Goal: Task Accomplishment & Management: Complete application form

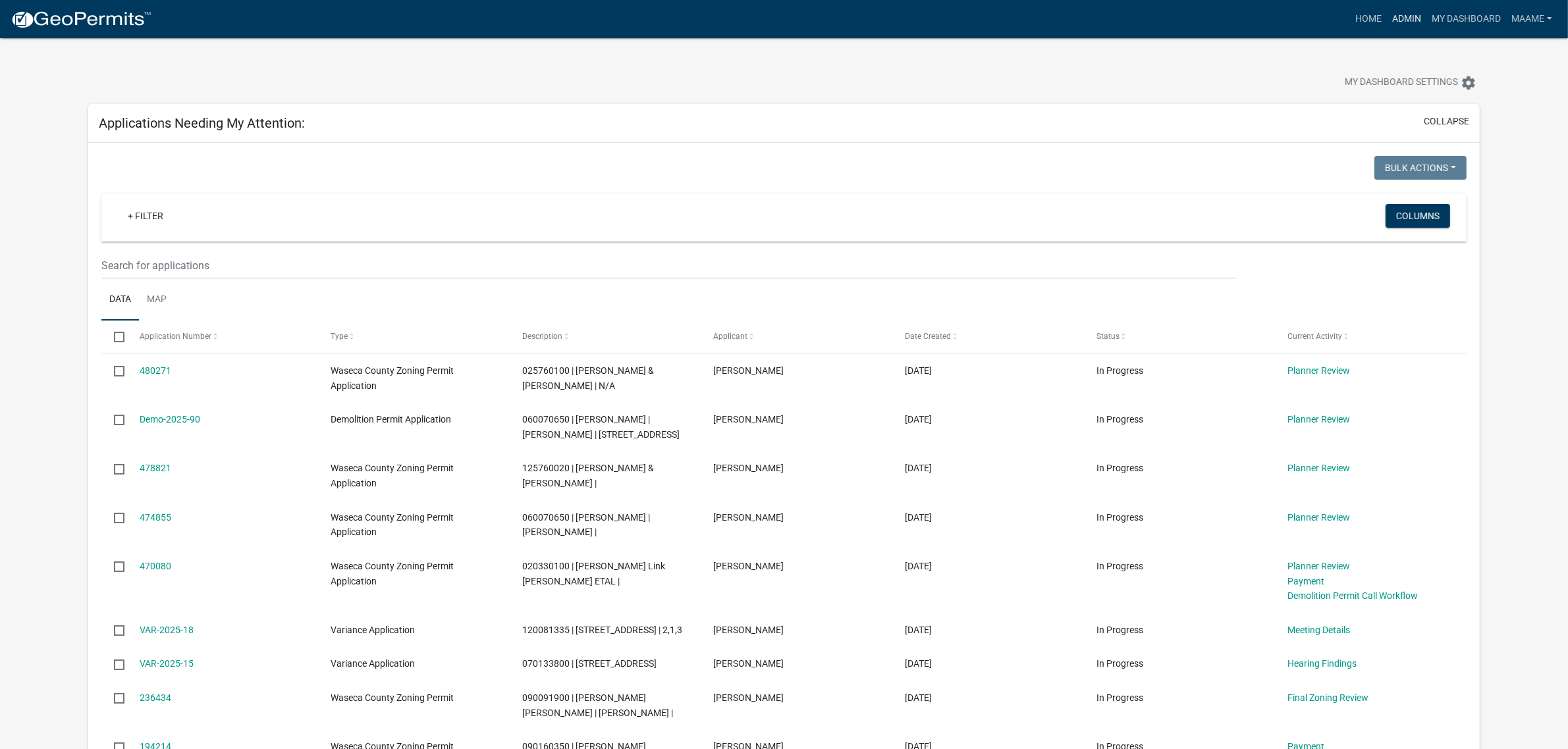
click at [1411, 15] on link "Admin" at bounding box center [1406, 19] width 39 height 25
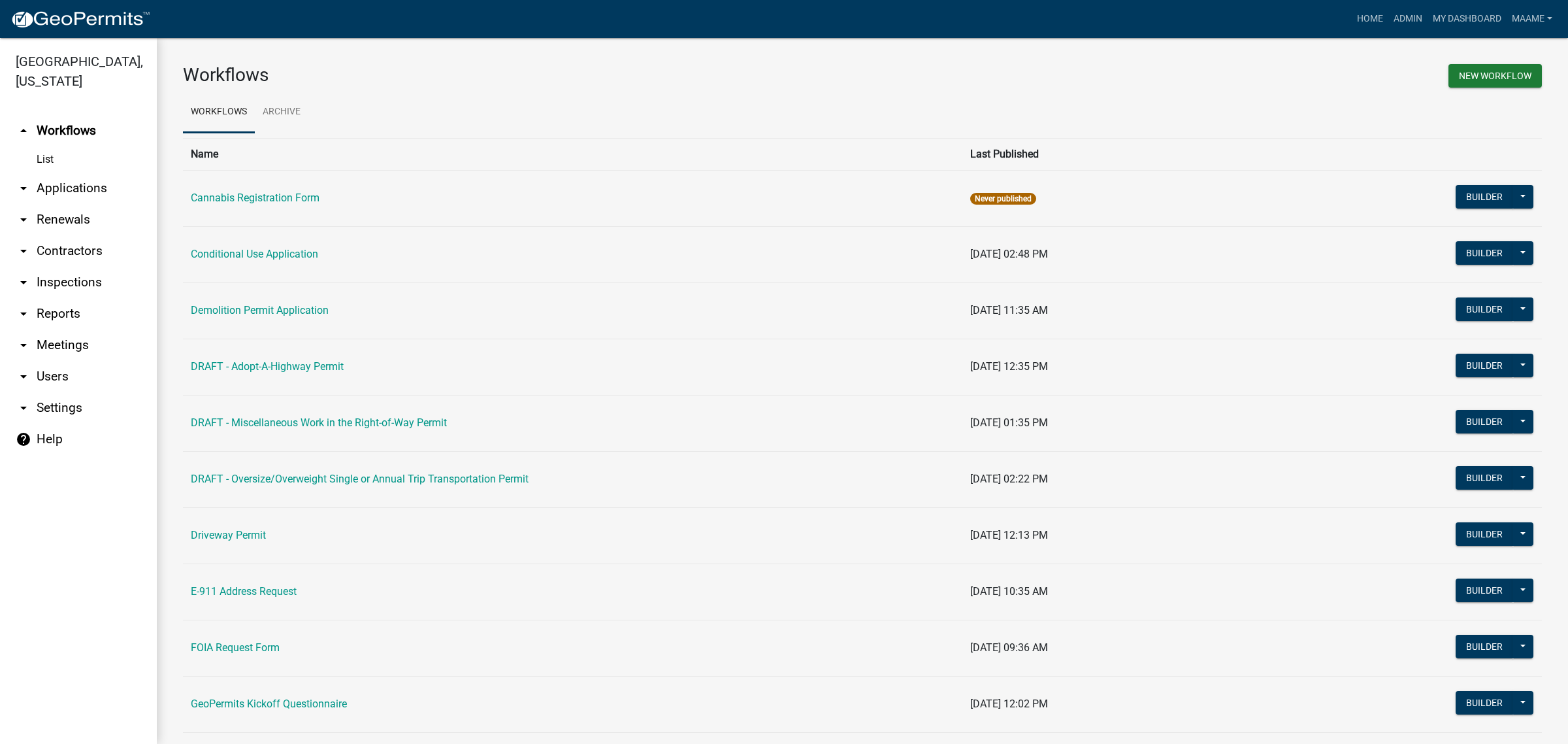
click at [89, 178] on link "arrow_drop_down Applications" at bounding box center [78, 189] width 157 height 31
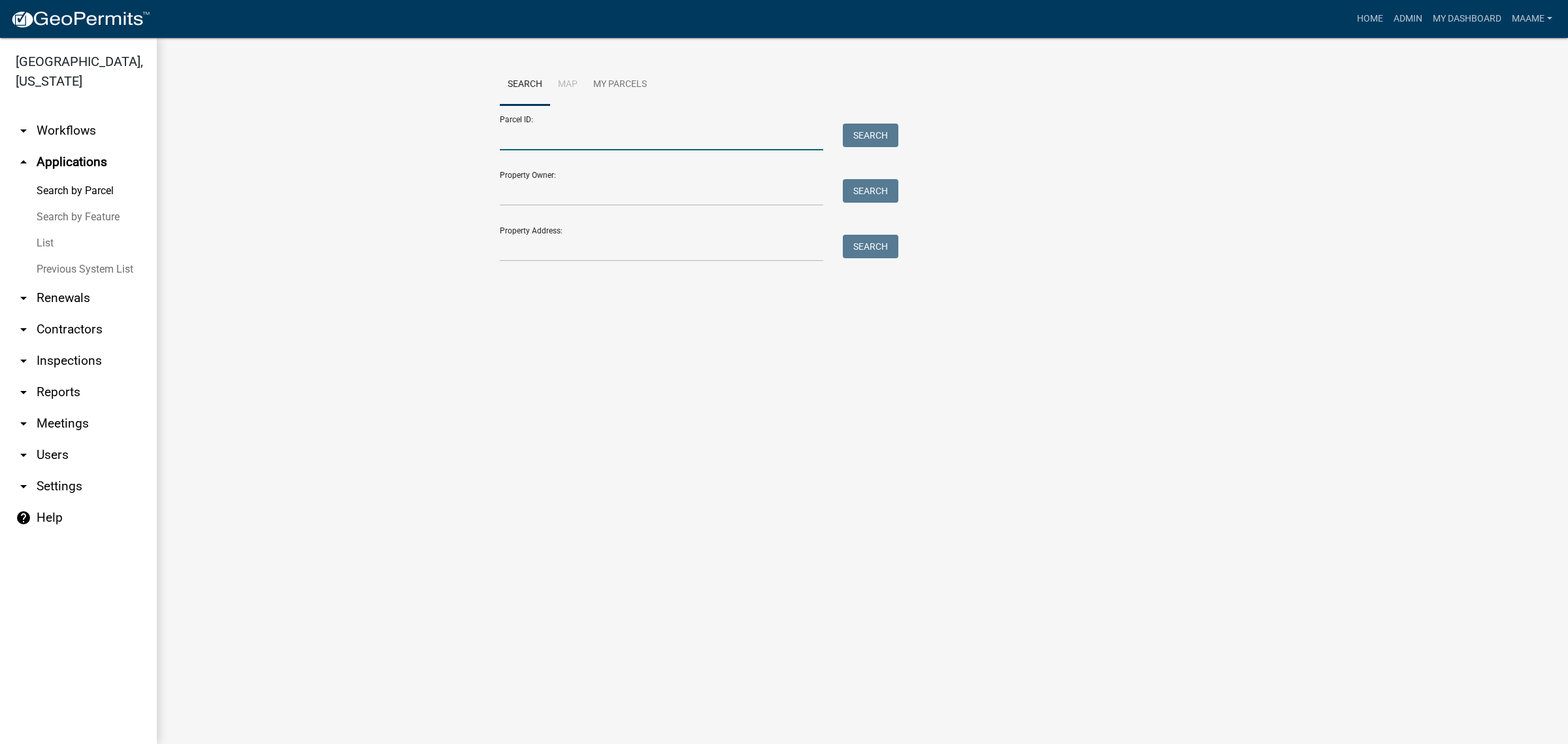
click at [533, 130] on input "Parcel ID:" at bounding box center [661, 136] width 323 height 27
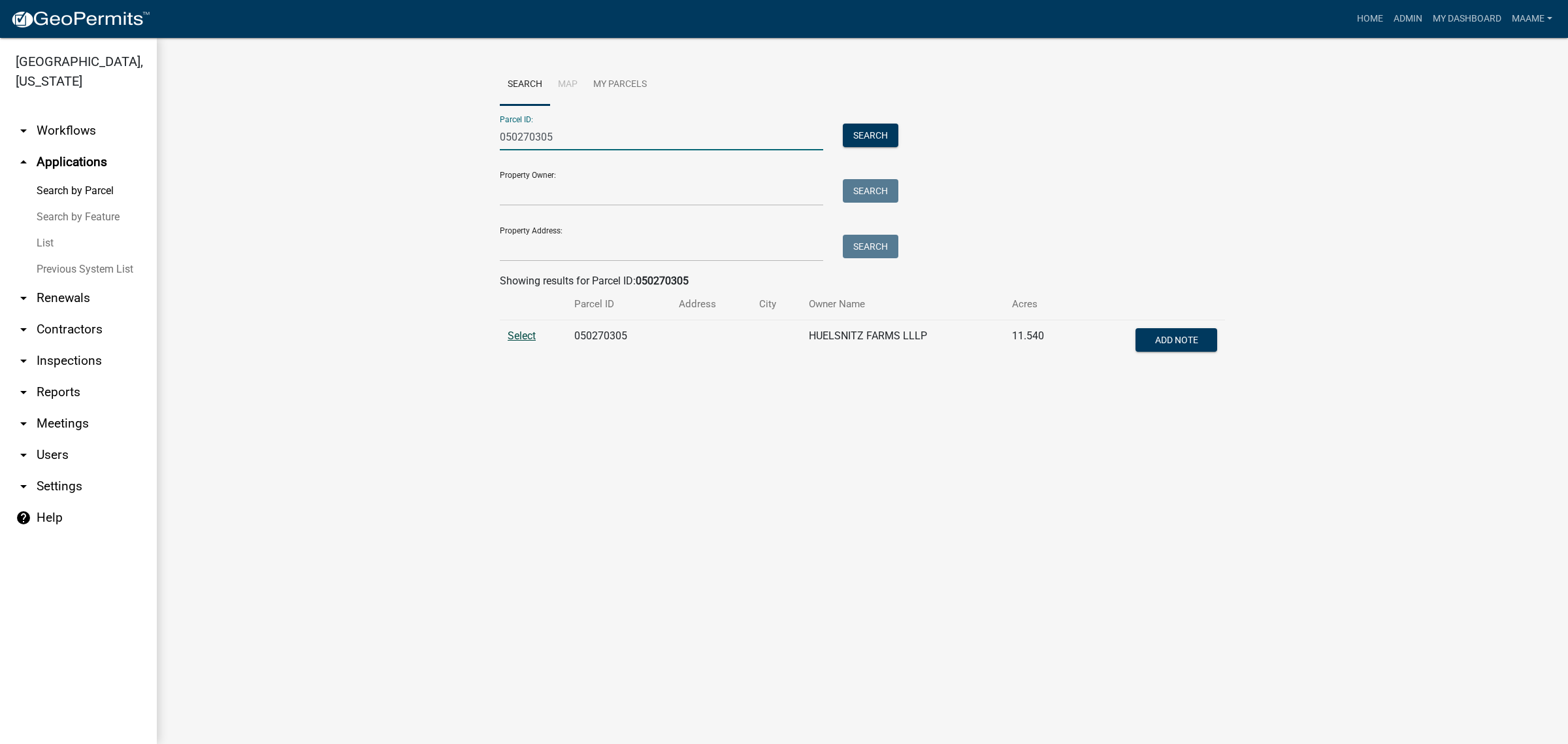
type input "050270305"
click at [527, 331] on span "Select" at bounding box center [522, 335] width 28 height 12
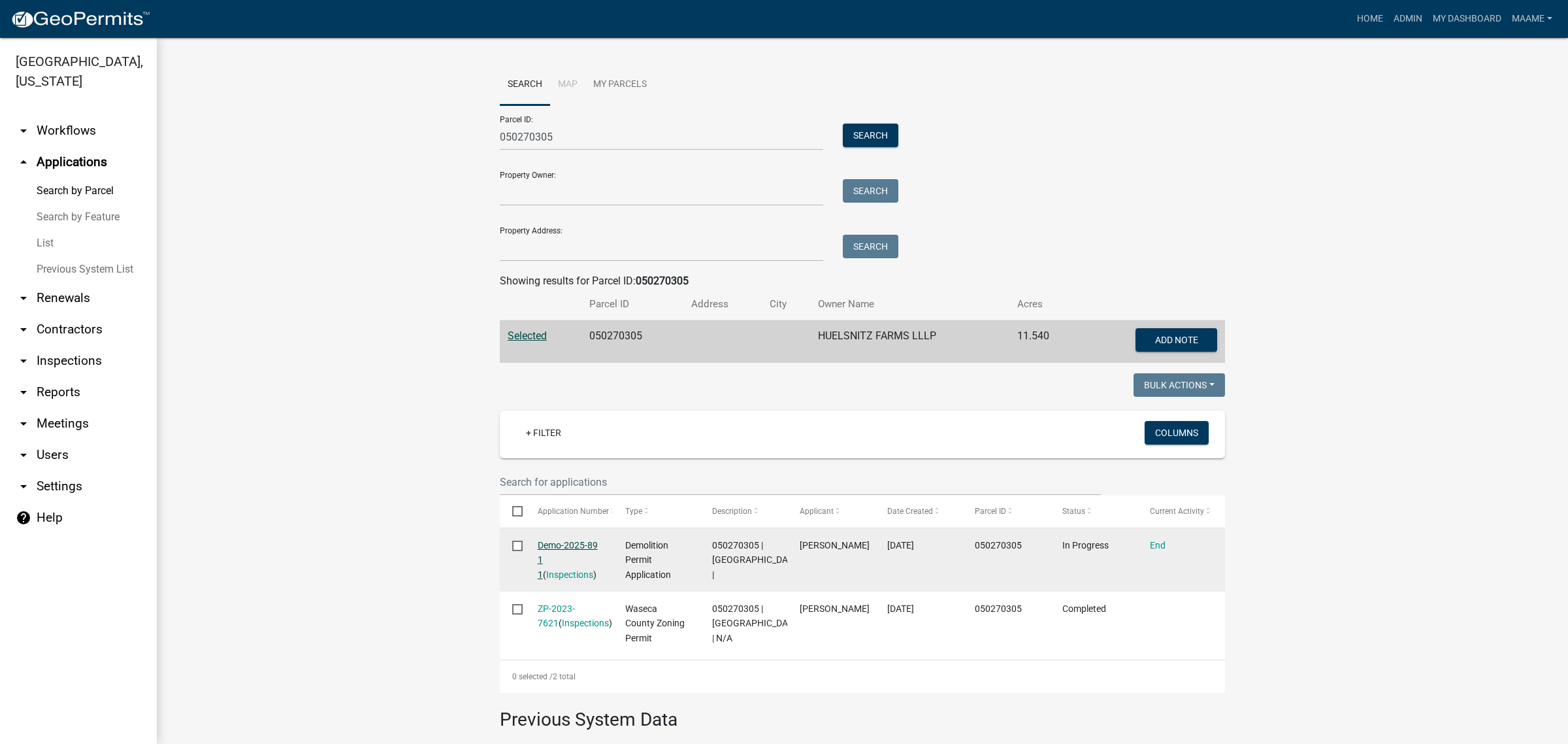
click at [575, 543] on link "Demo-2025-89 1 1" at bounding box center [567, 560] width 60 height 41
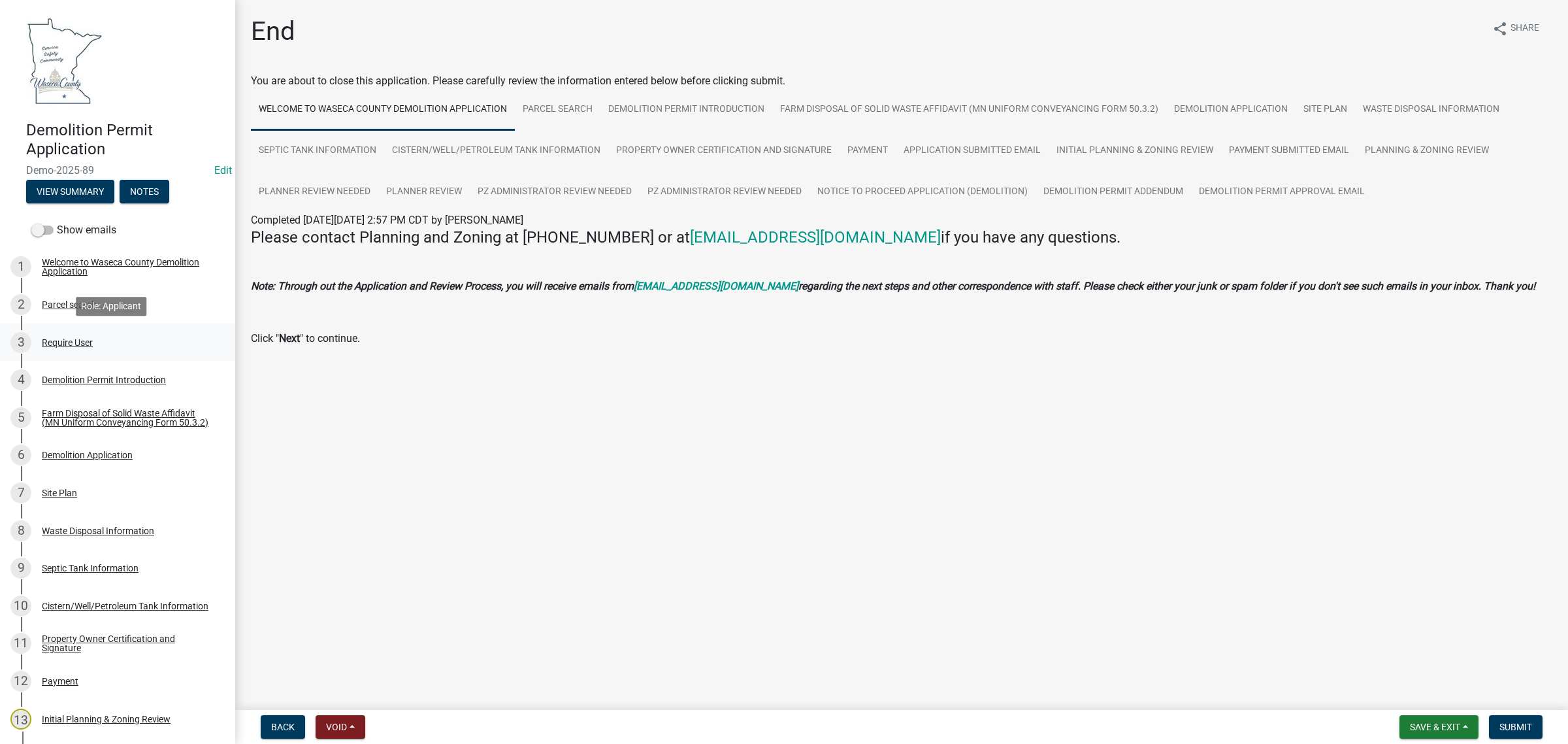
click at [69, 340] on div "Require User" at bounding box center [67, 342] width 51 height 10
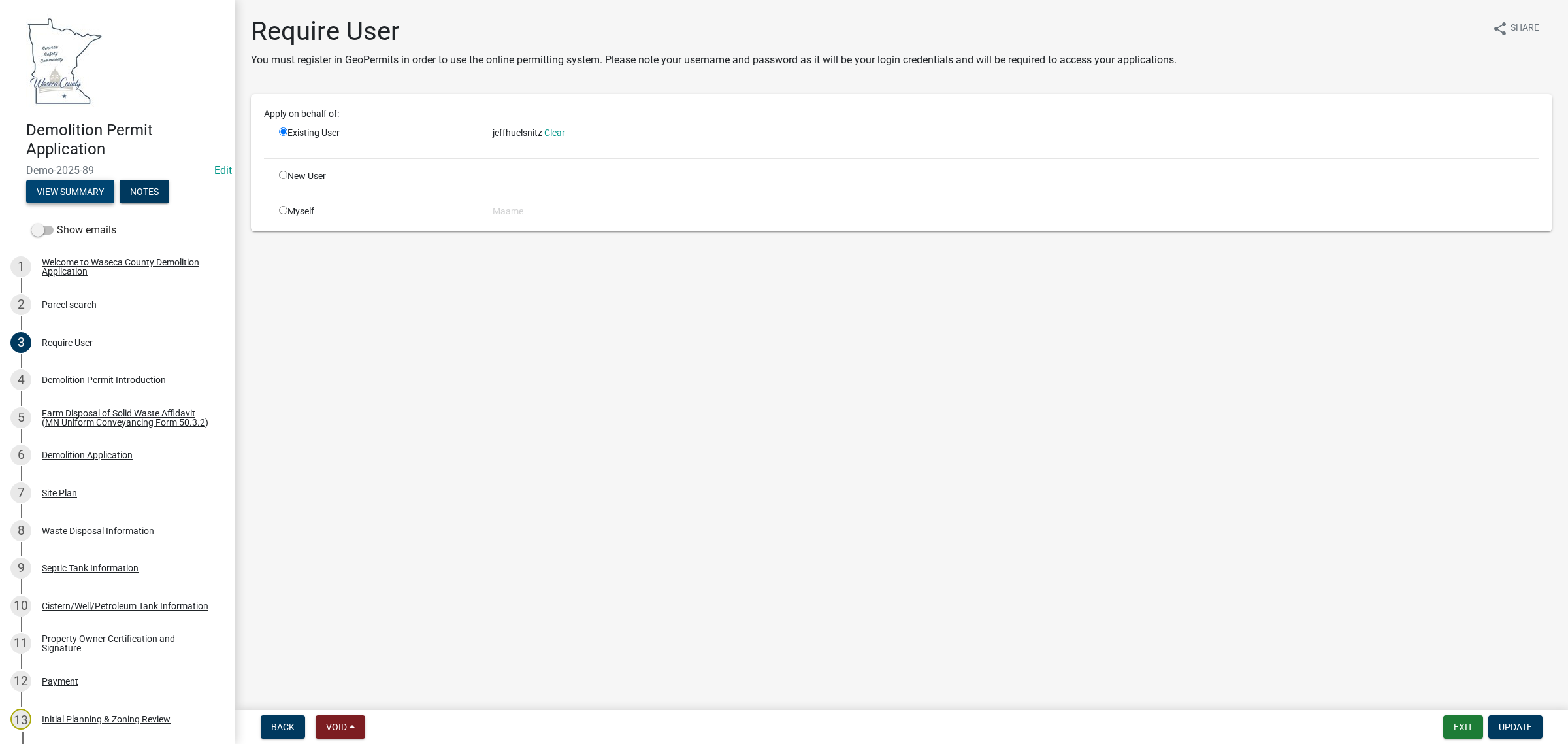
click at [50, 198] on button "View Summary" at bounding box center [70, 191] width 89 height 23
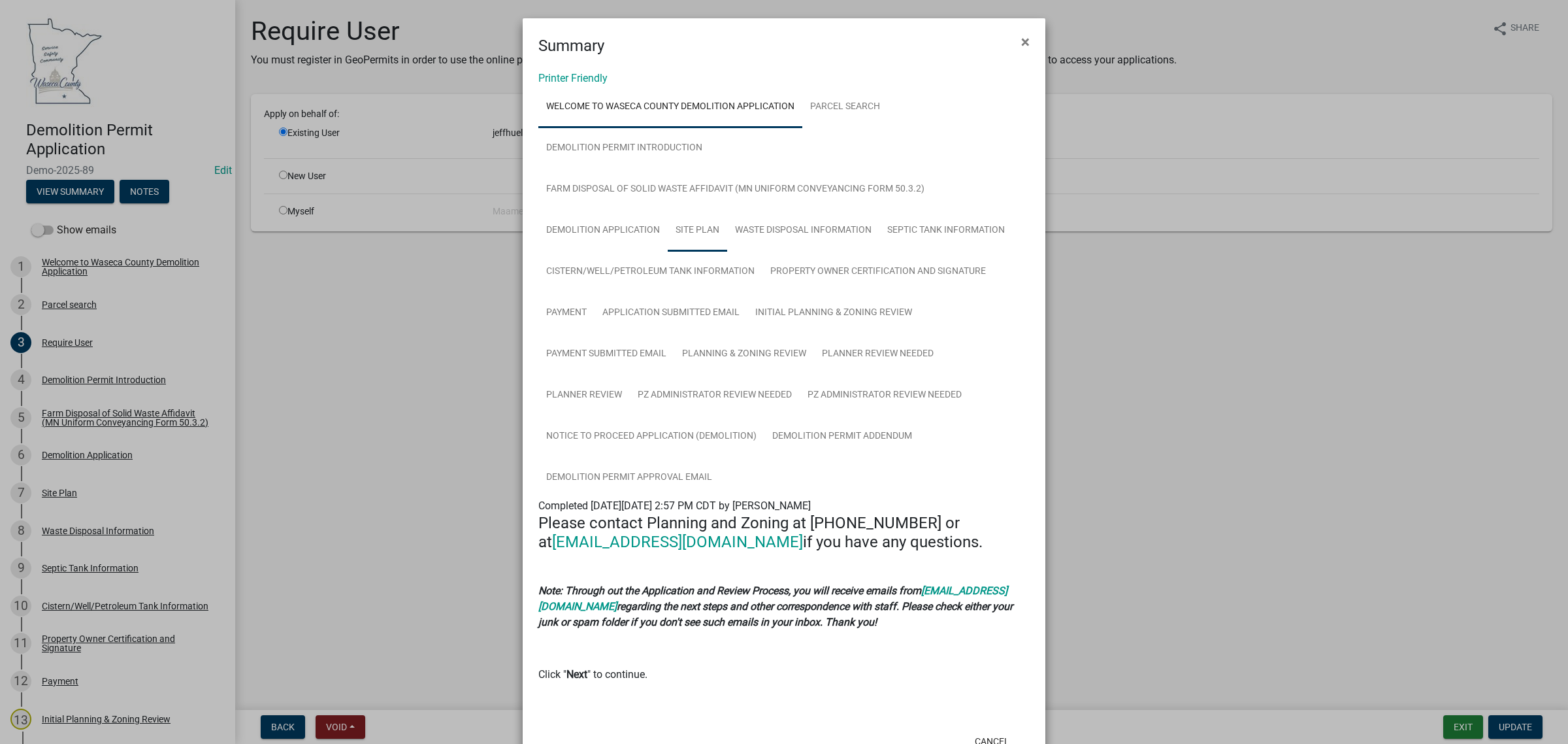
click at [685, 220] on link "Site Plan" at bounding box center [698, 230] width 59 height 42
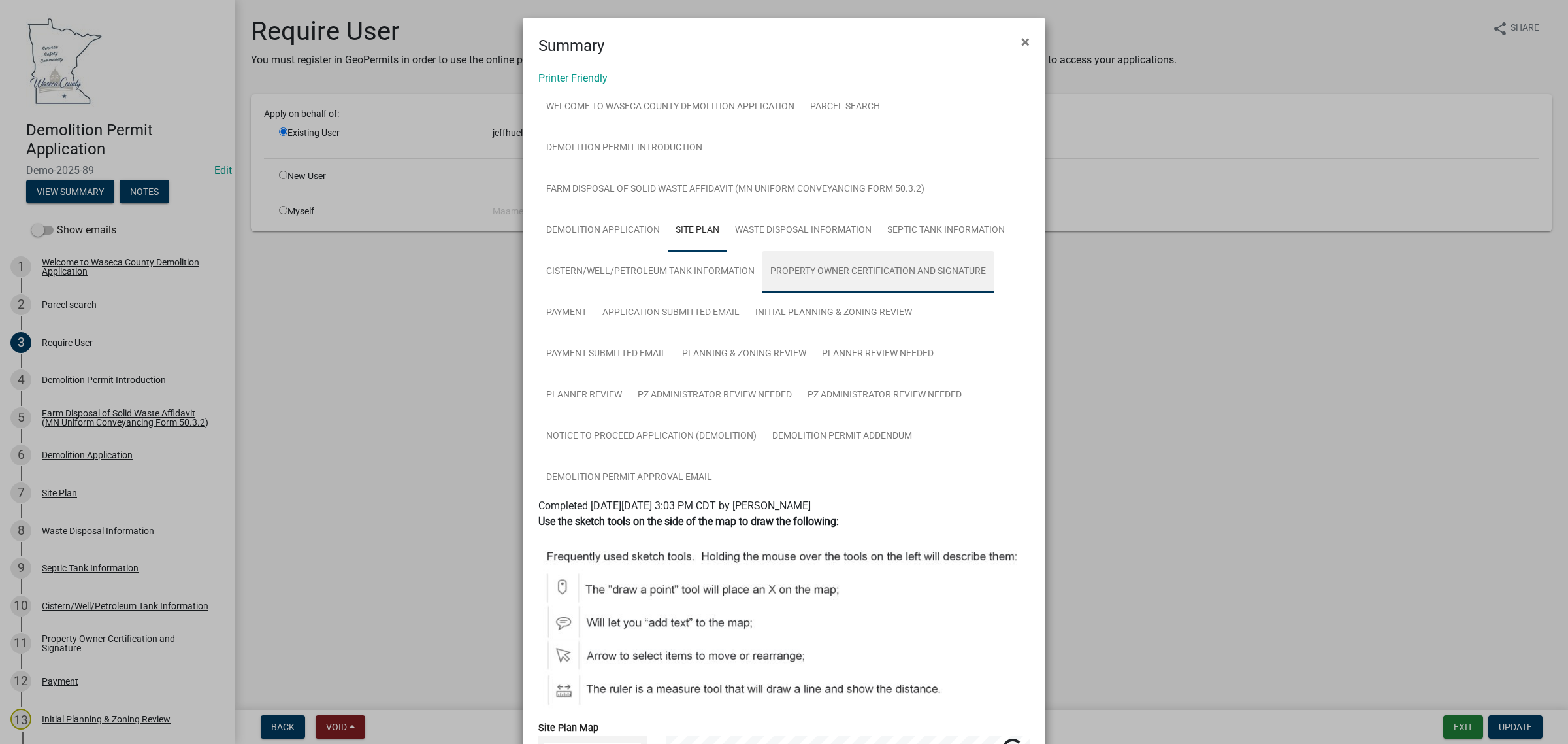
click at [827, 273] on link "Property Owner Certification and Signature" at bounding box center [878, 272] width 231 height 42
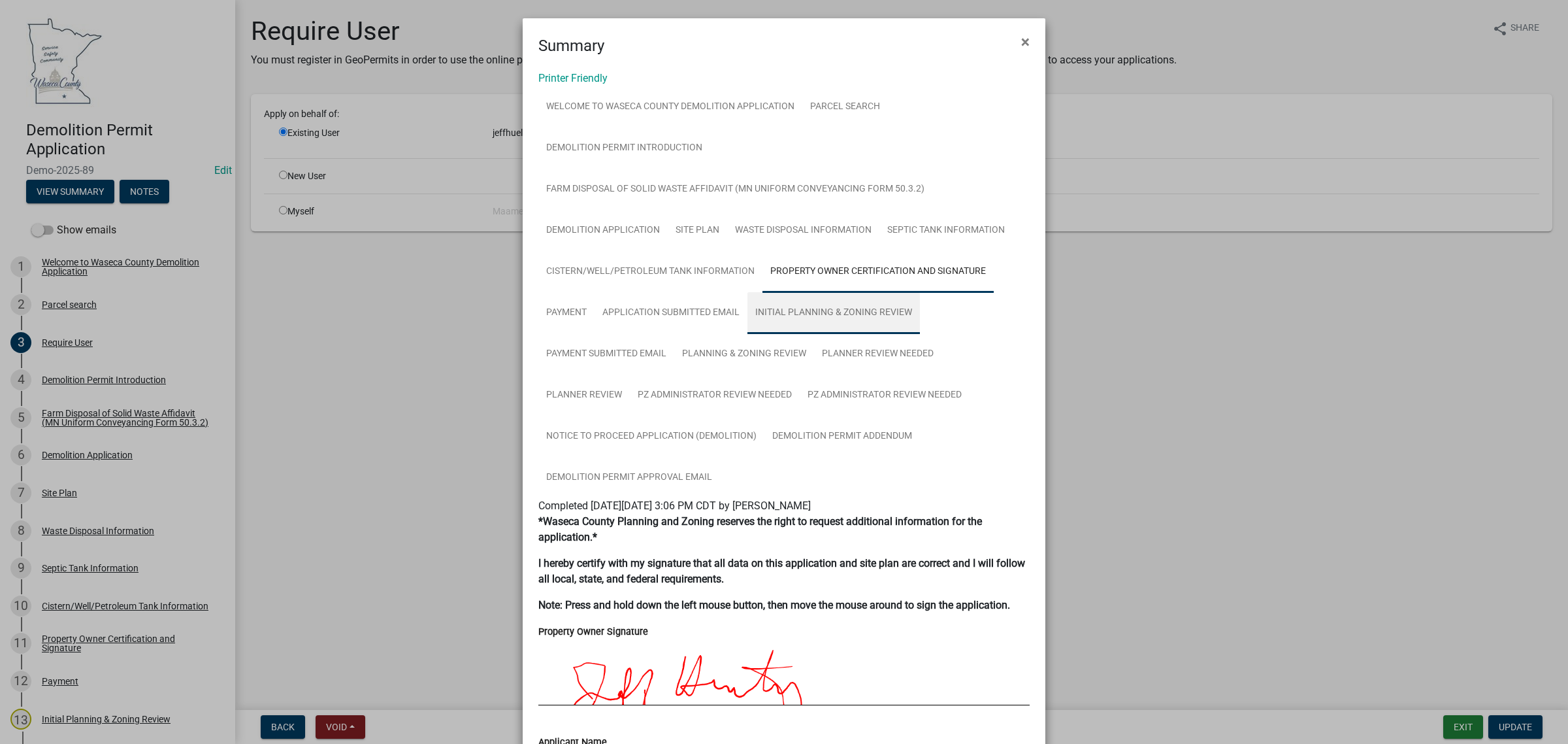
click at [817, 299] on link "Initial Planning & Zoning Review" at bounding box center [834, 313] width 173 height 42
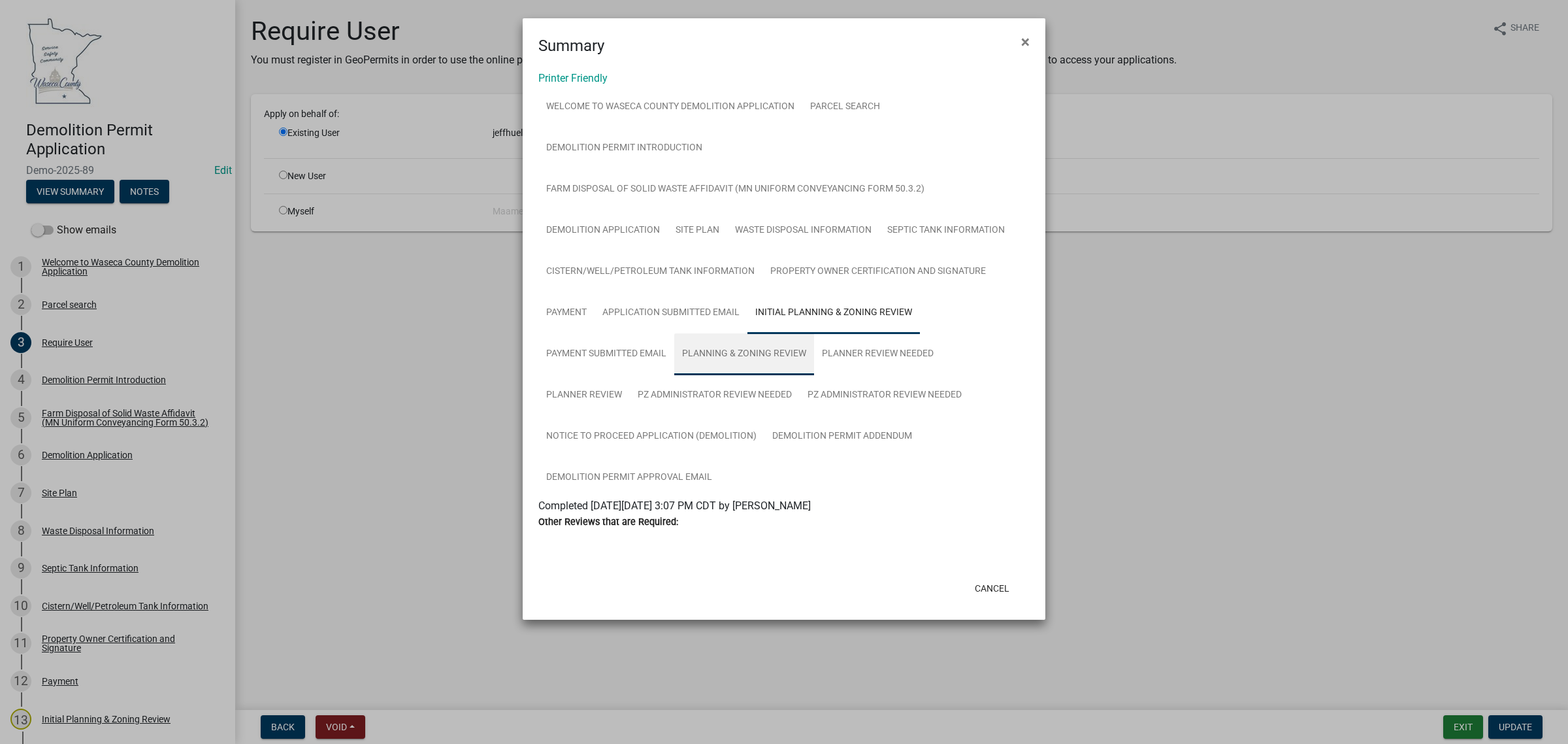
click at [705, 349] on link "Planning & Zoning Review" at bounding box center [744, 355] width 140 height 42
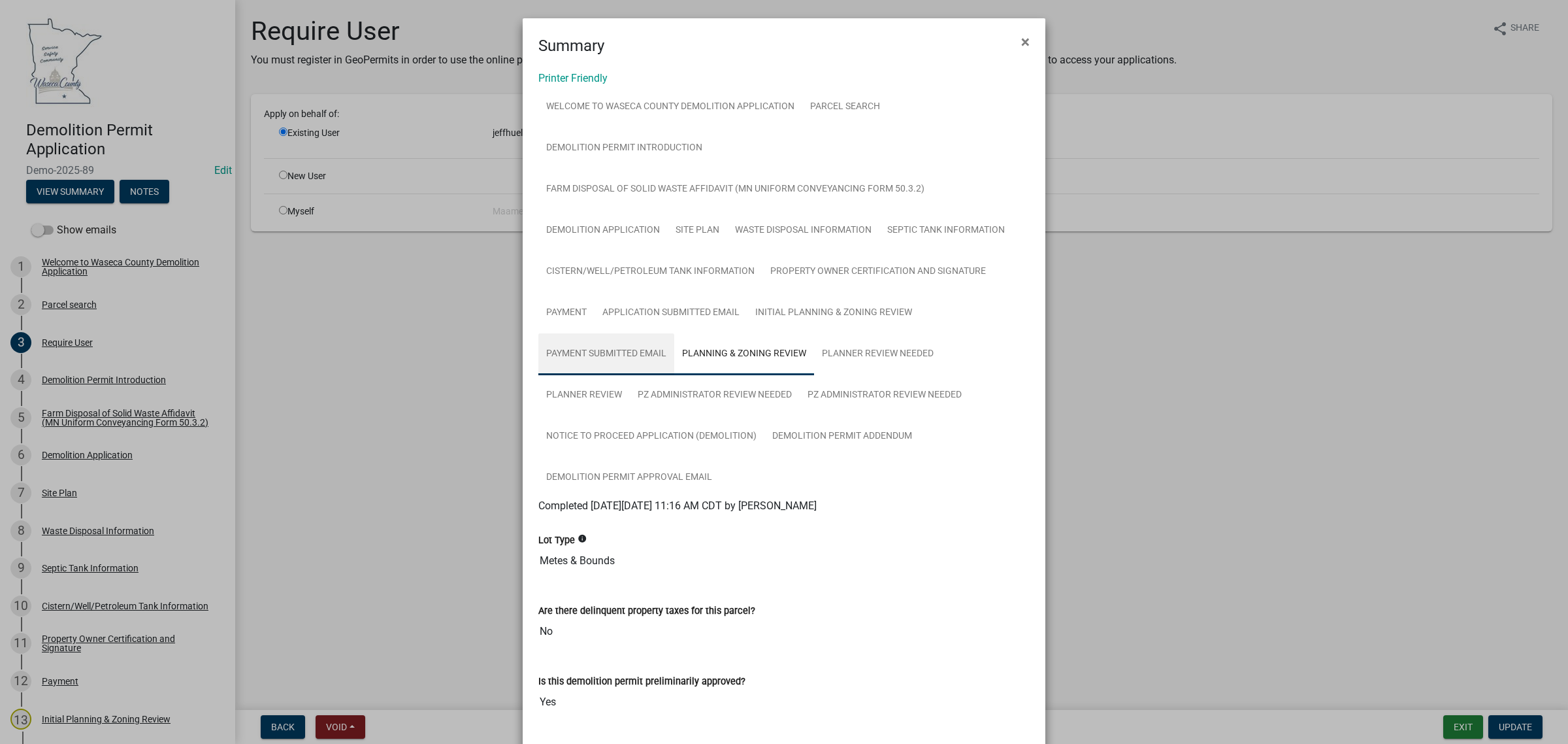
click at [626, 345] on link "Payment Submitted Email" at bounding box center [606, 355] width 136 height 42
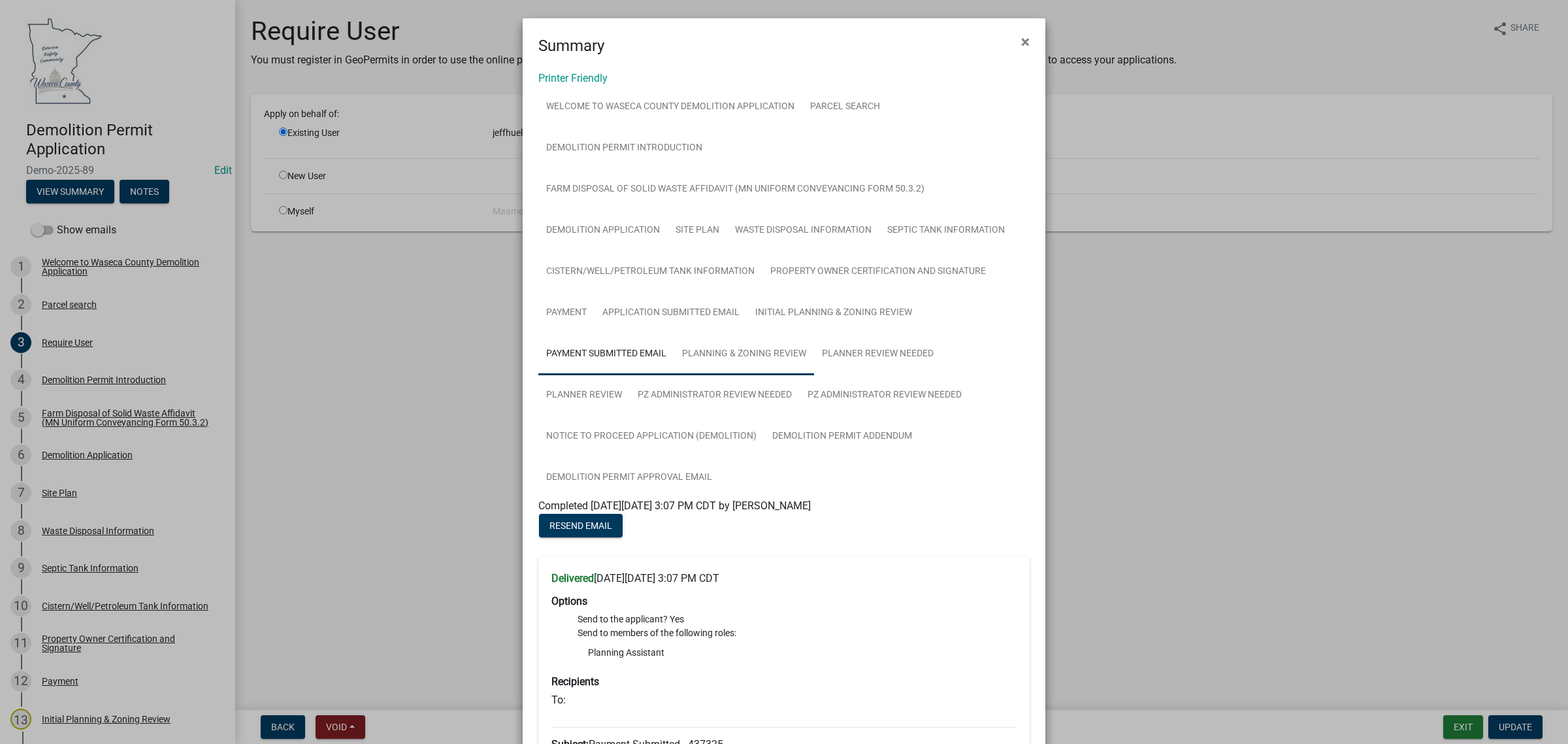
click at [765, 351] on link "Planning & Zoning Review" at bounding box center [744, 355] width 140 height 42
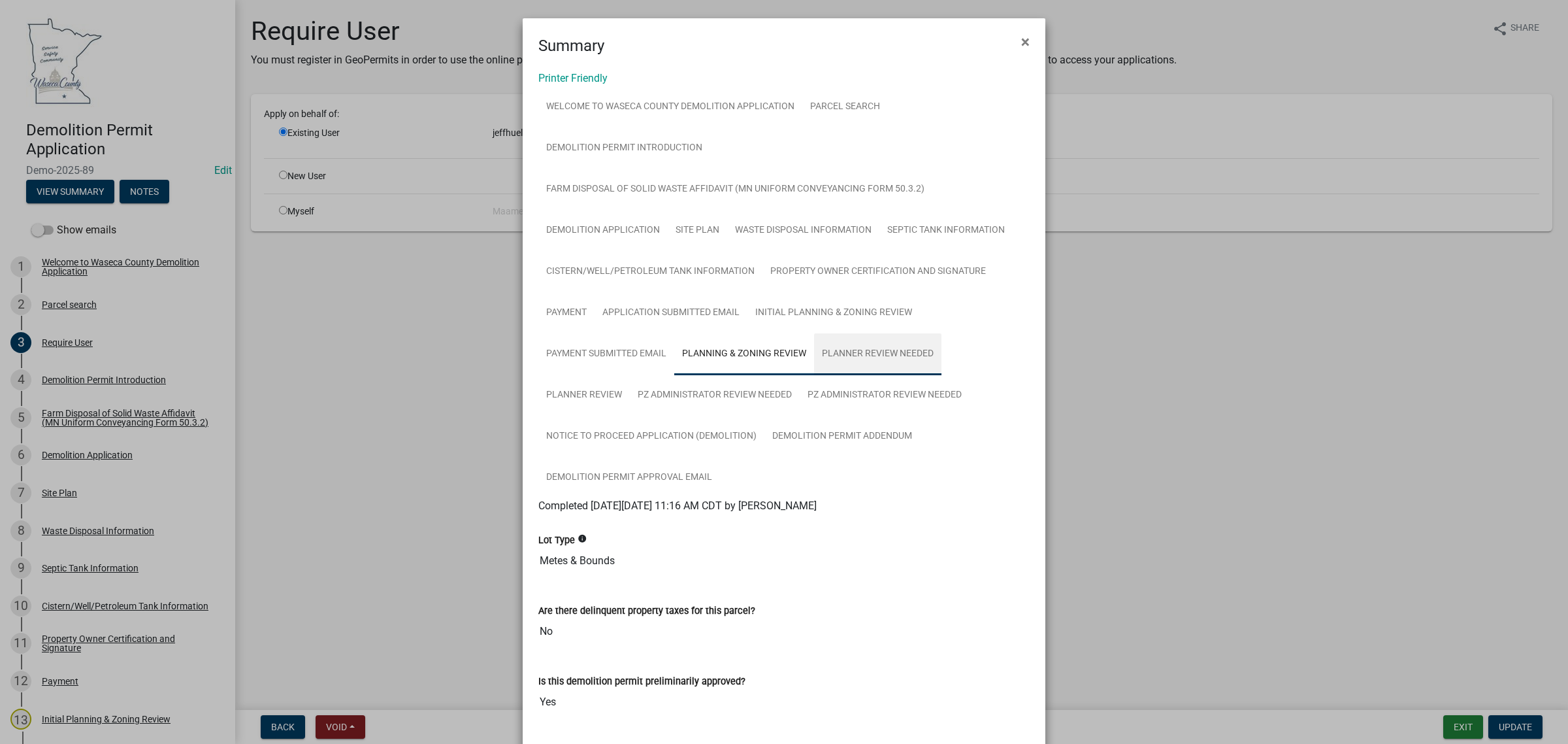
click at [857, 355] on link "Planner Review Needed" at bounding box center [877, 355] width 128 height 42
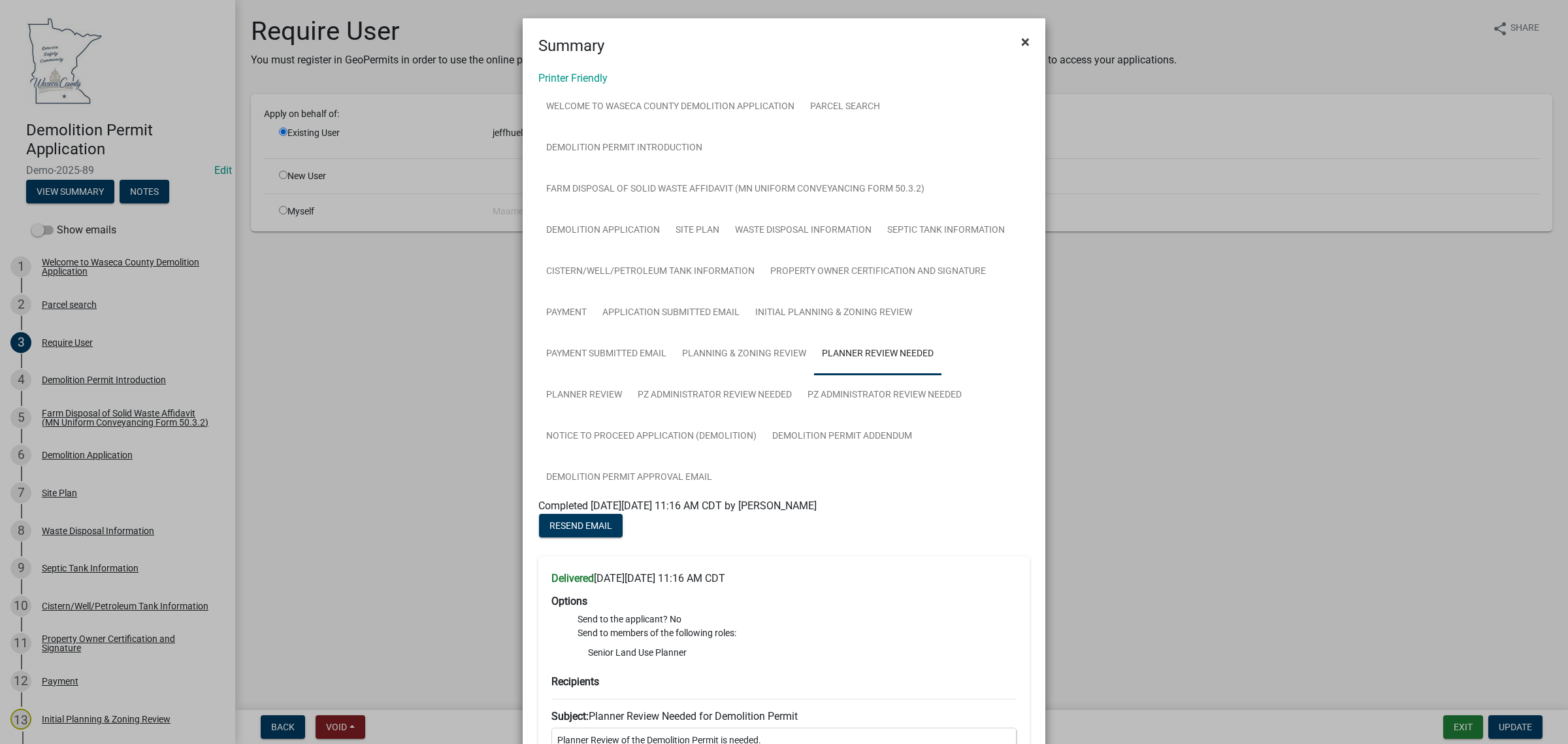
click at [1022, 43] on span "×" at bounding box center [1026, 42] width 9 height 18
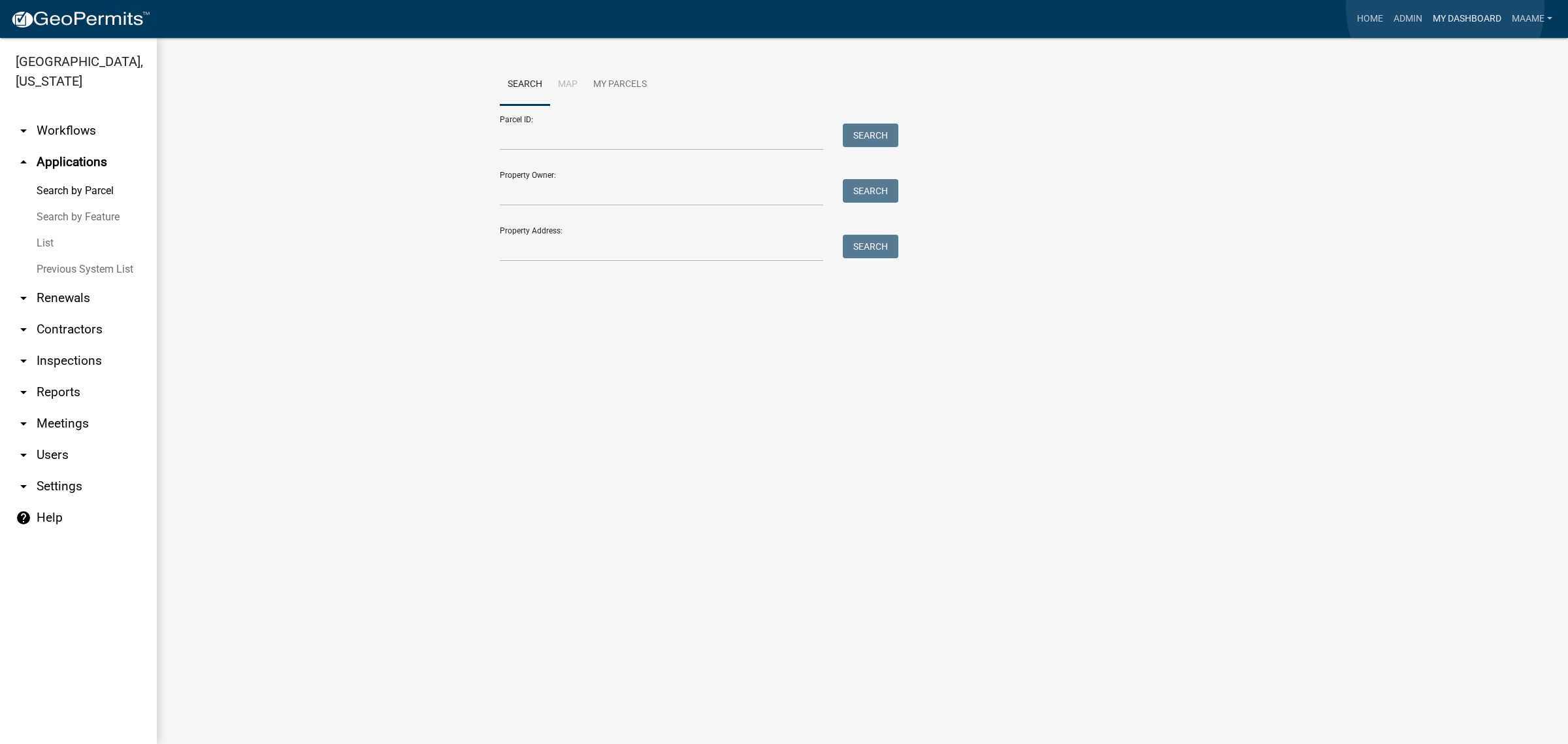
click at [1446, 7] on link "My Dashboard" at bounding box center [1467, 19] width 79 height 25
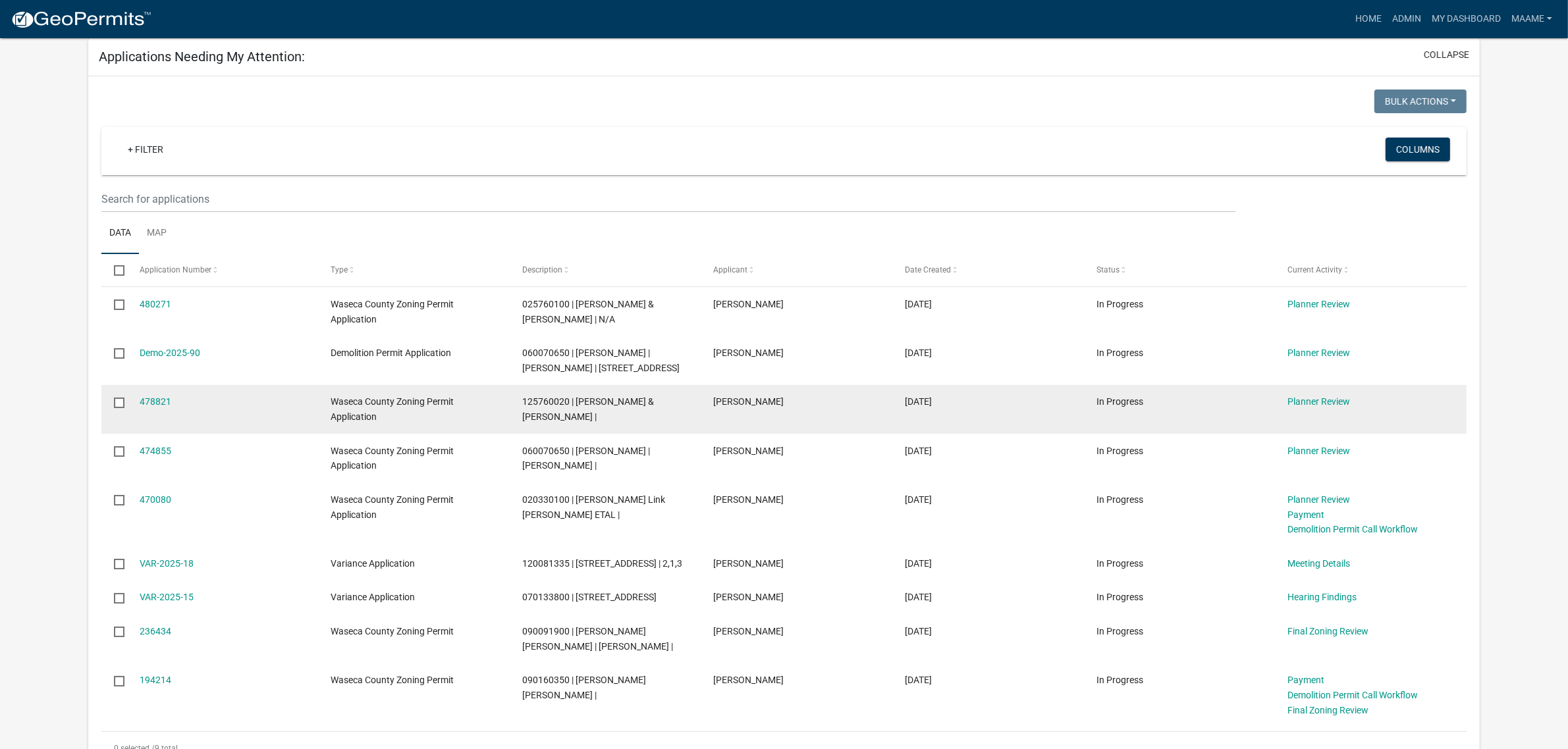
scroll to position [164, 0]
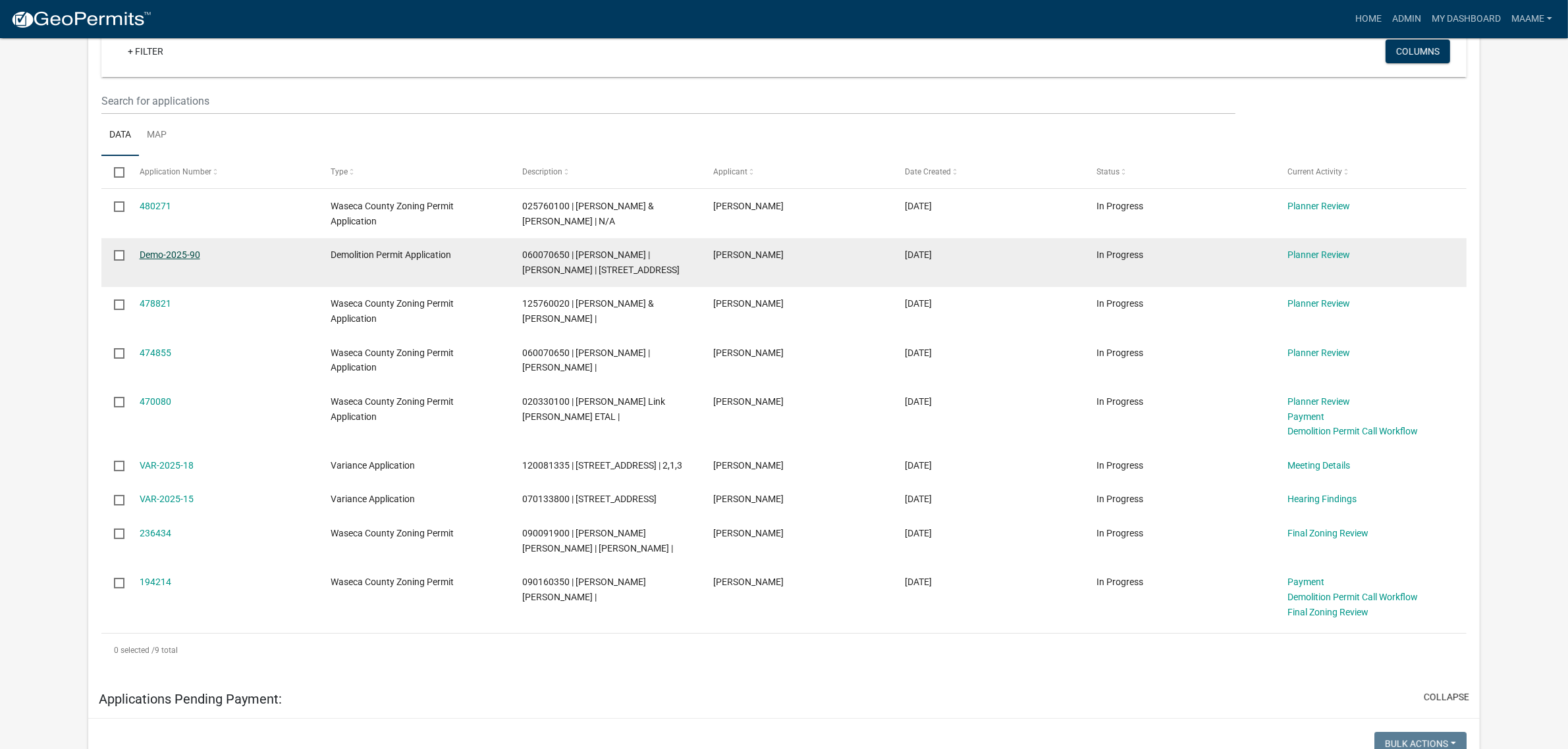
click at [160, 252] on link "Demo-2025-90" at bounding box center [169, 255] width 60 height 10
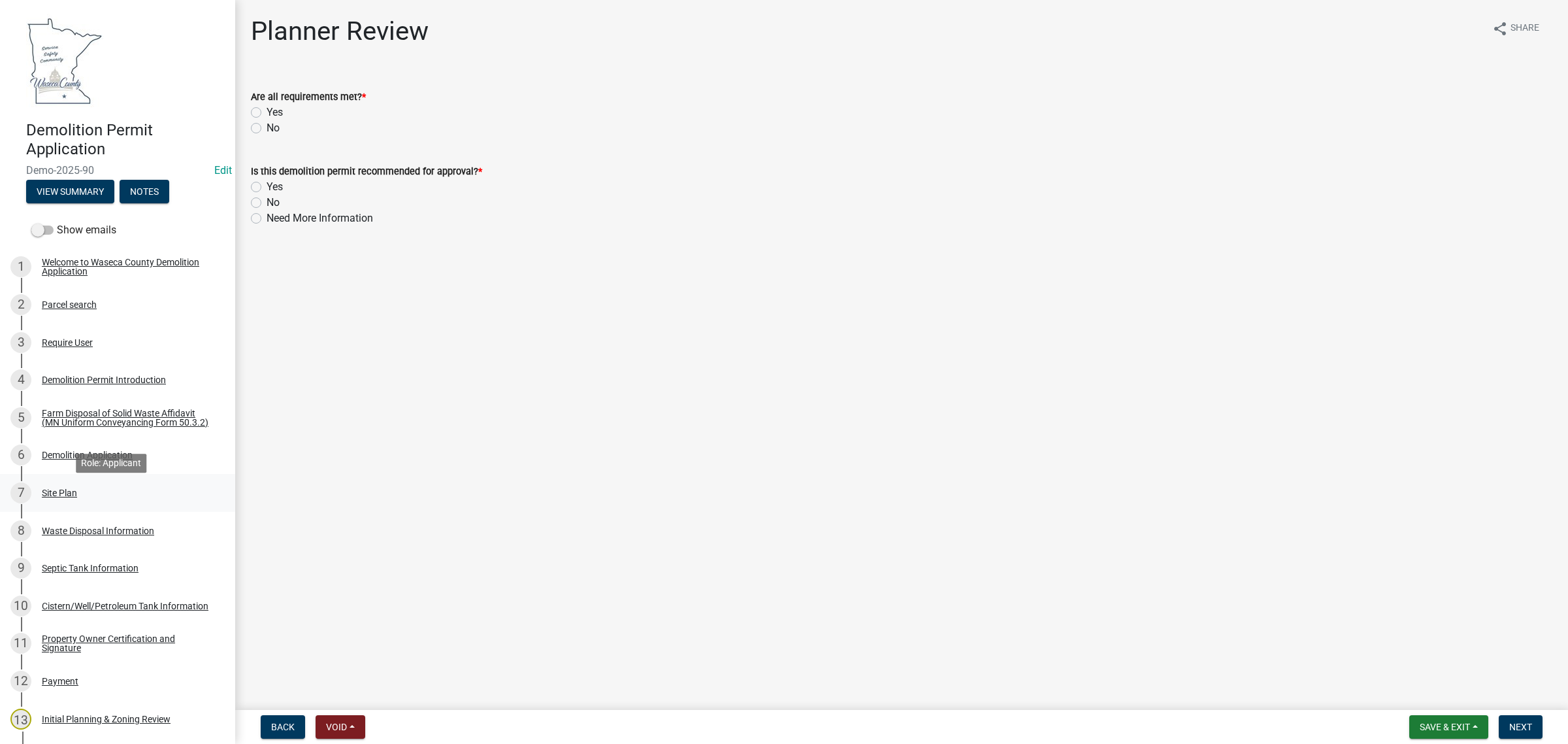
click at [69, 497] on div "Site Plan" at bounding box center [59, 493] width 36 height 10
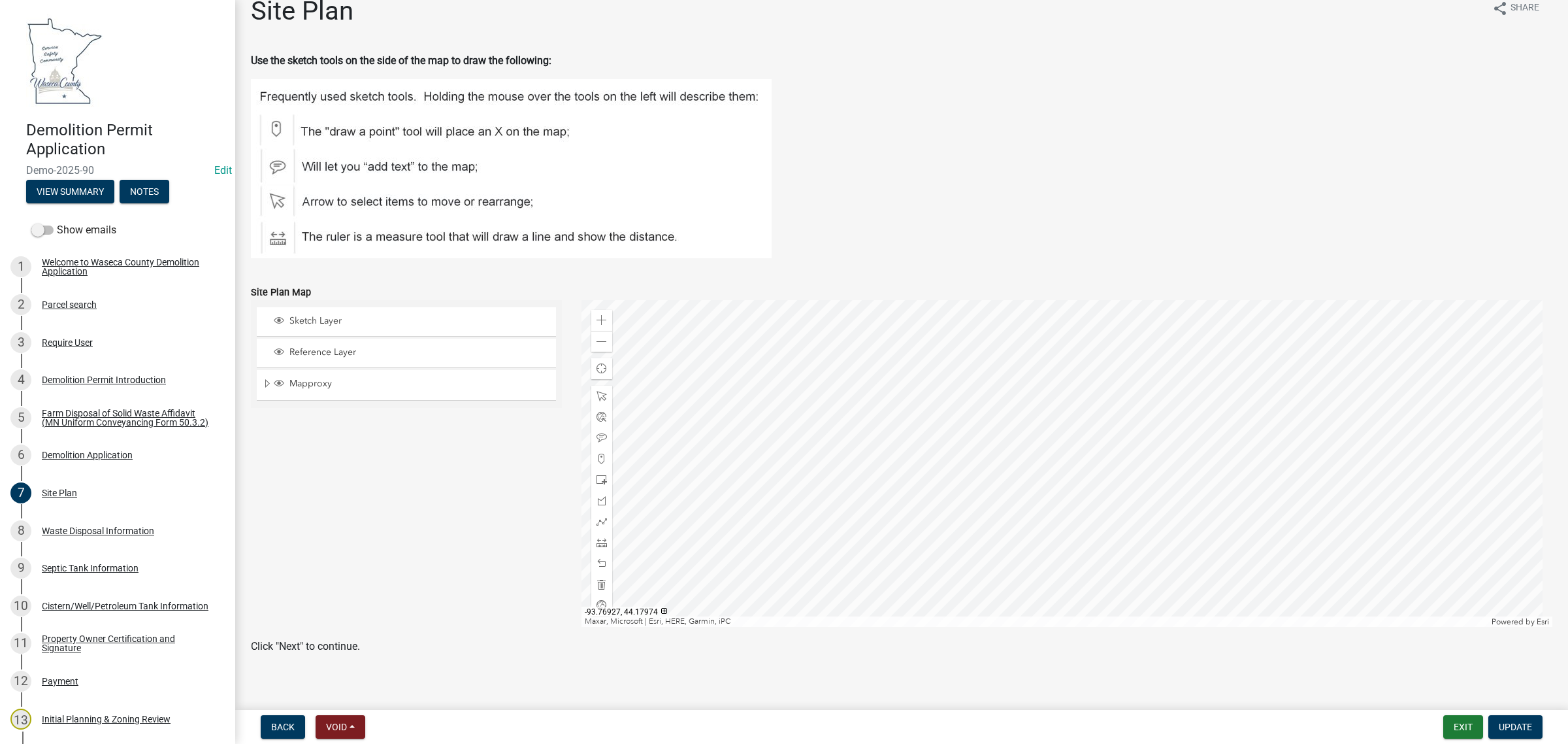
scroll to position [30, 0]
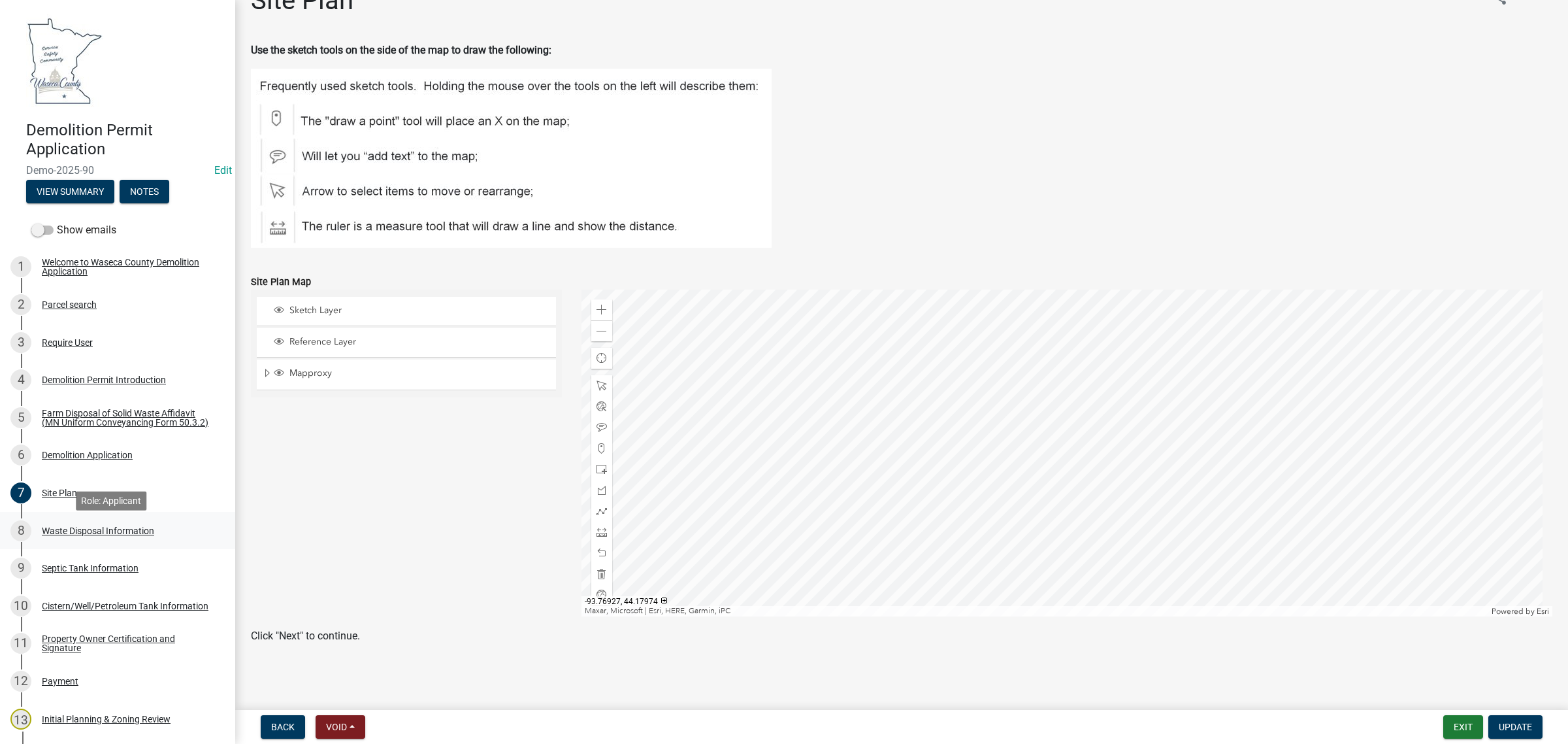
click at [59, 532] on div "Waste Disposal Information" at bounding box center [97, 531] width 112 height 10
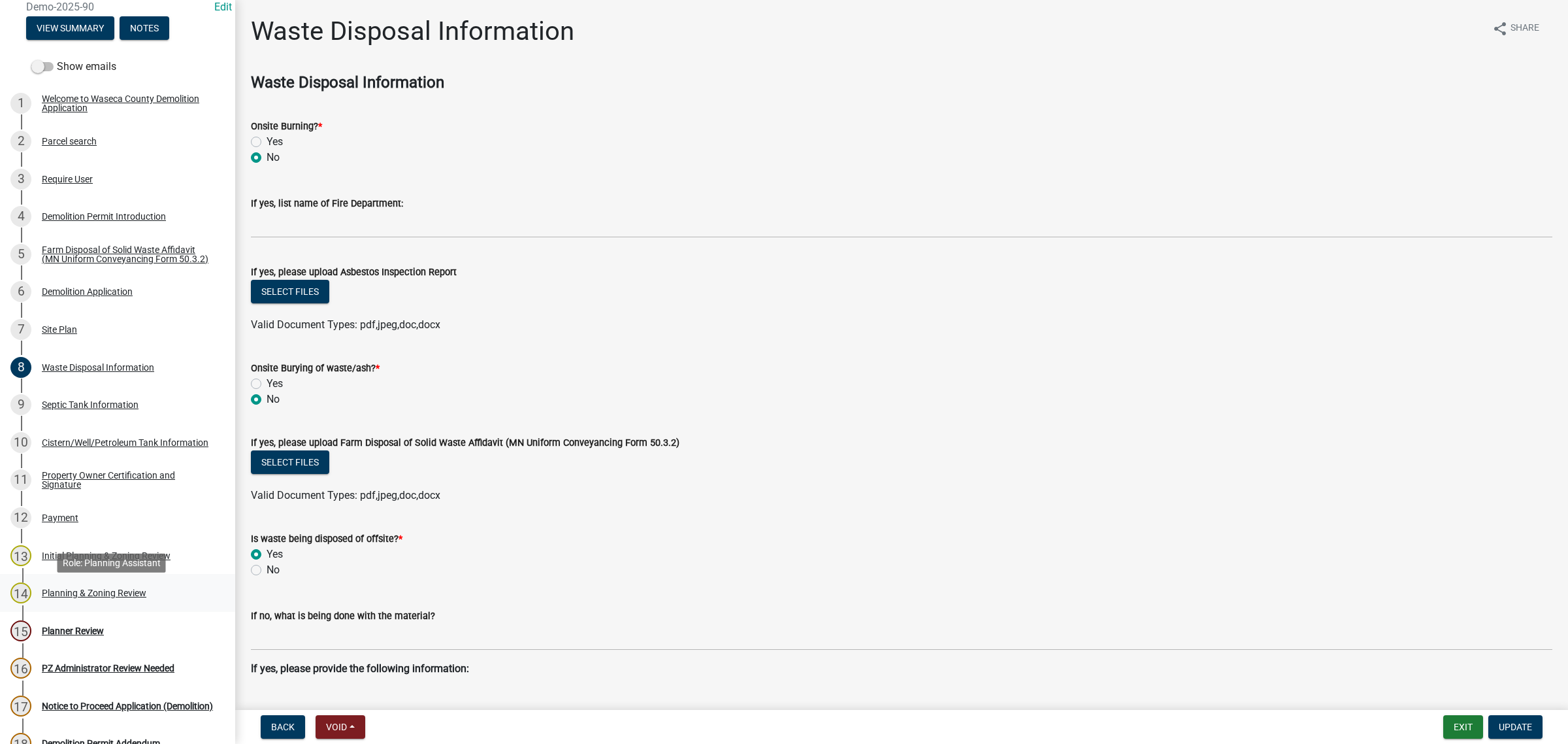
scroll to position [245, 0]
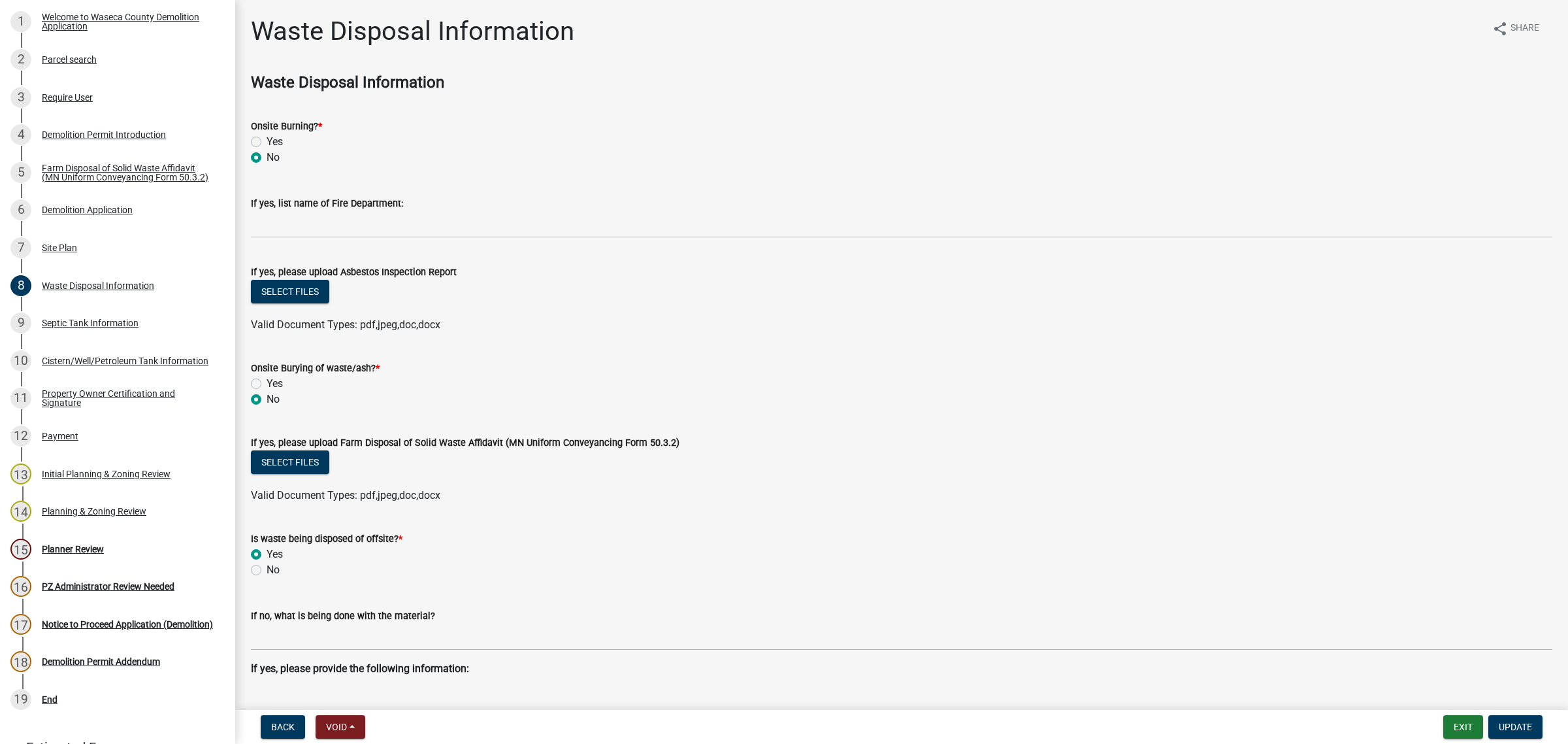
click at [49, 551] on div "Planner Review" at bounding box center [72, 549] width 62 height 10
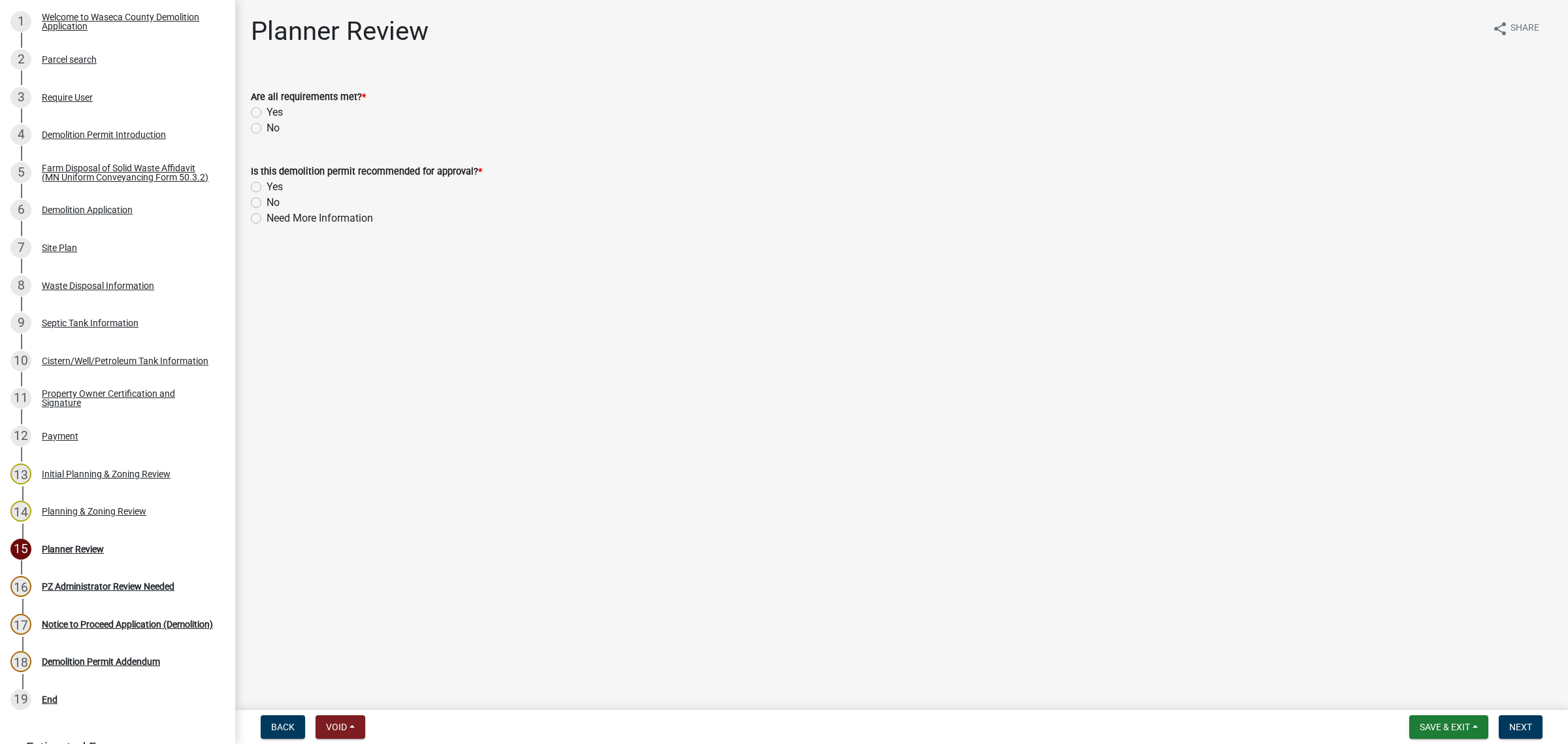
click at [267, 115] on label "Yes" at bounding box center [275, 112] width 17 height 16
click at [267, 113] on input "Yes" at bounding box center [271, 109] width 9 height 9
radio input "true"
click at [267, 182] on label "Yes" at bounding box center [275, 187] width 17 height 16
click at [267, 182] on input "Yes" at bounding box center [271, 183] width 9 height 9
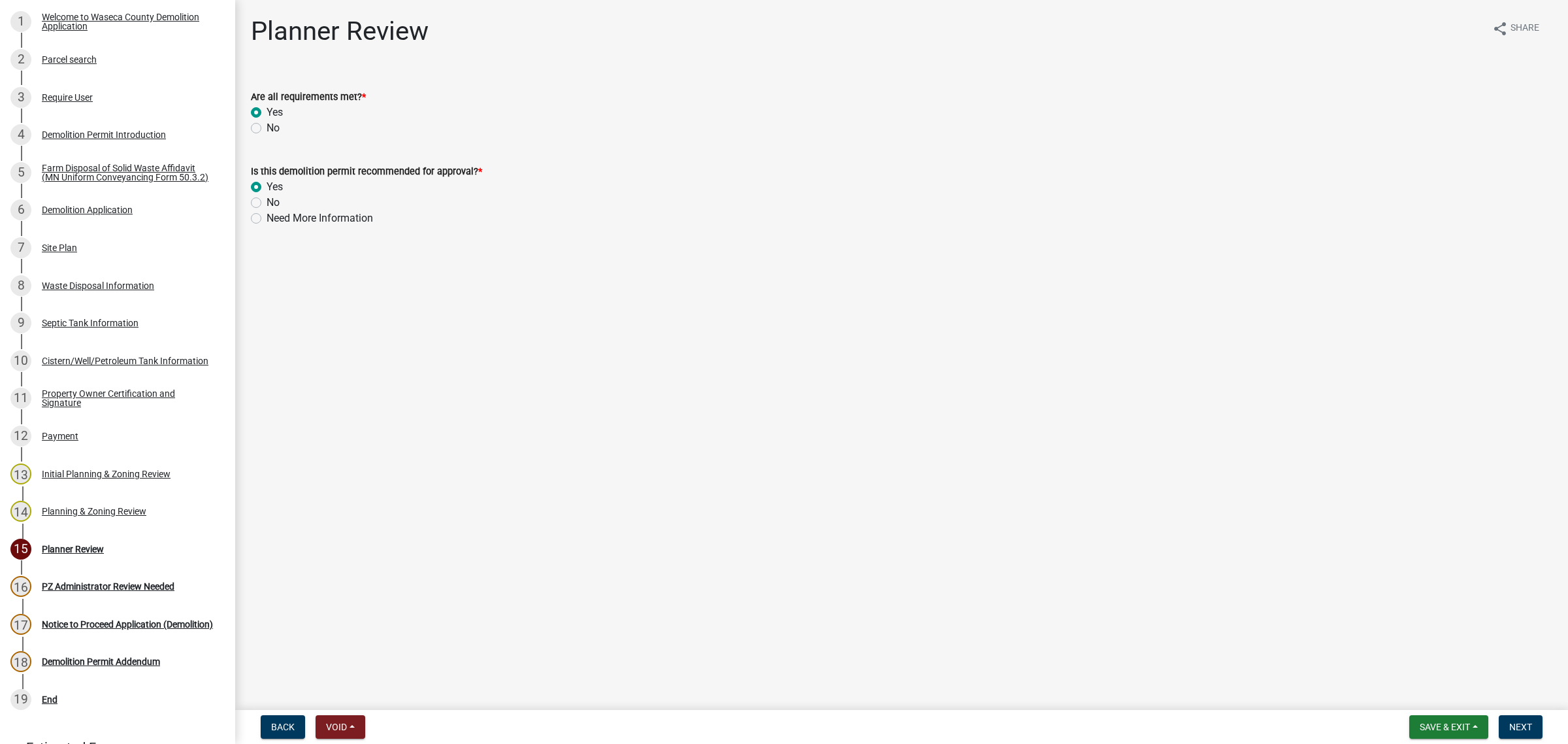
radio input "true"
click at [1515, 726] on span "Next" at bounding box center [1521, 727] width 23 height 10
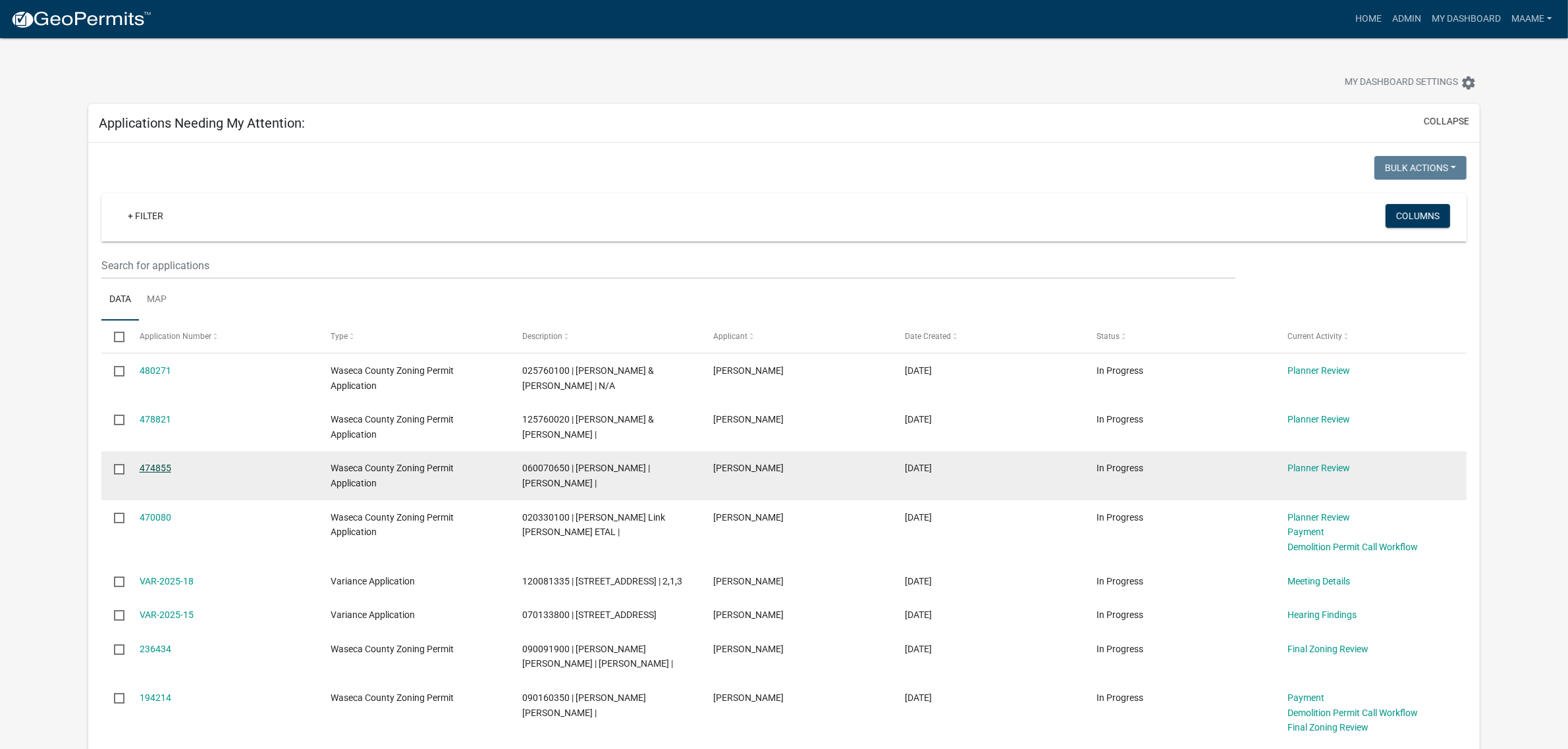
click at [153, 469] on link "474855" at bounding box center [155, 468] width 32 height 10
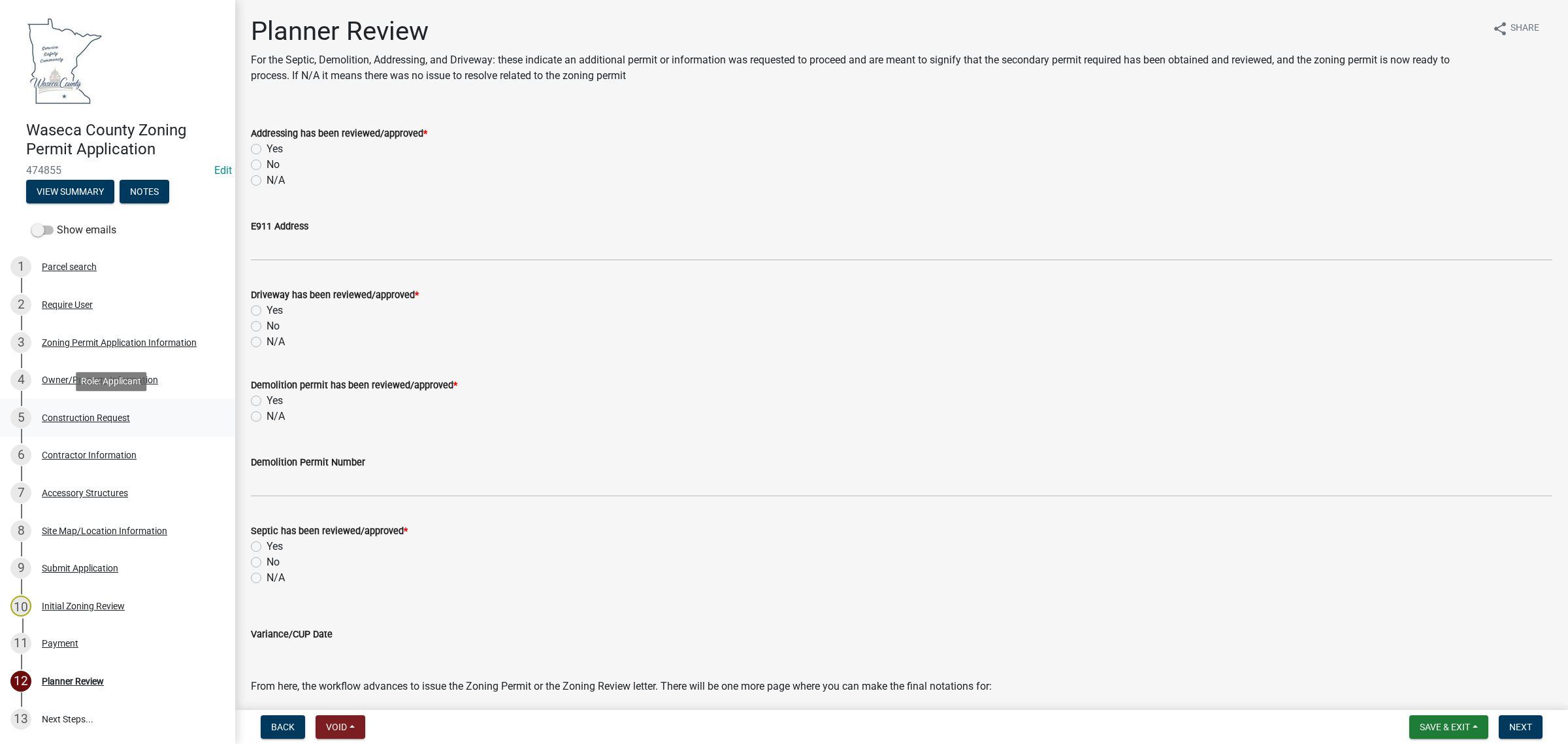
click at [102, 413] on div "Construction Request" at bounding box center [86, 417] width 89 height 10
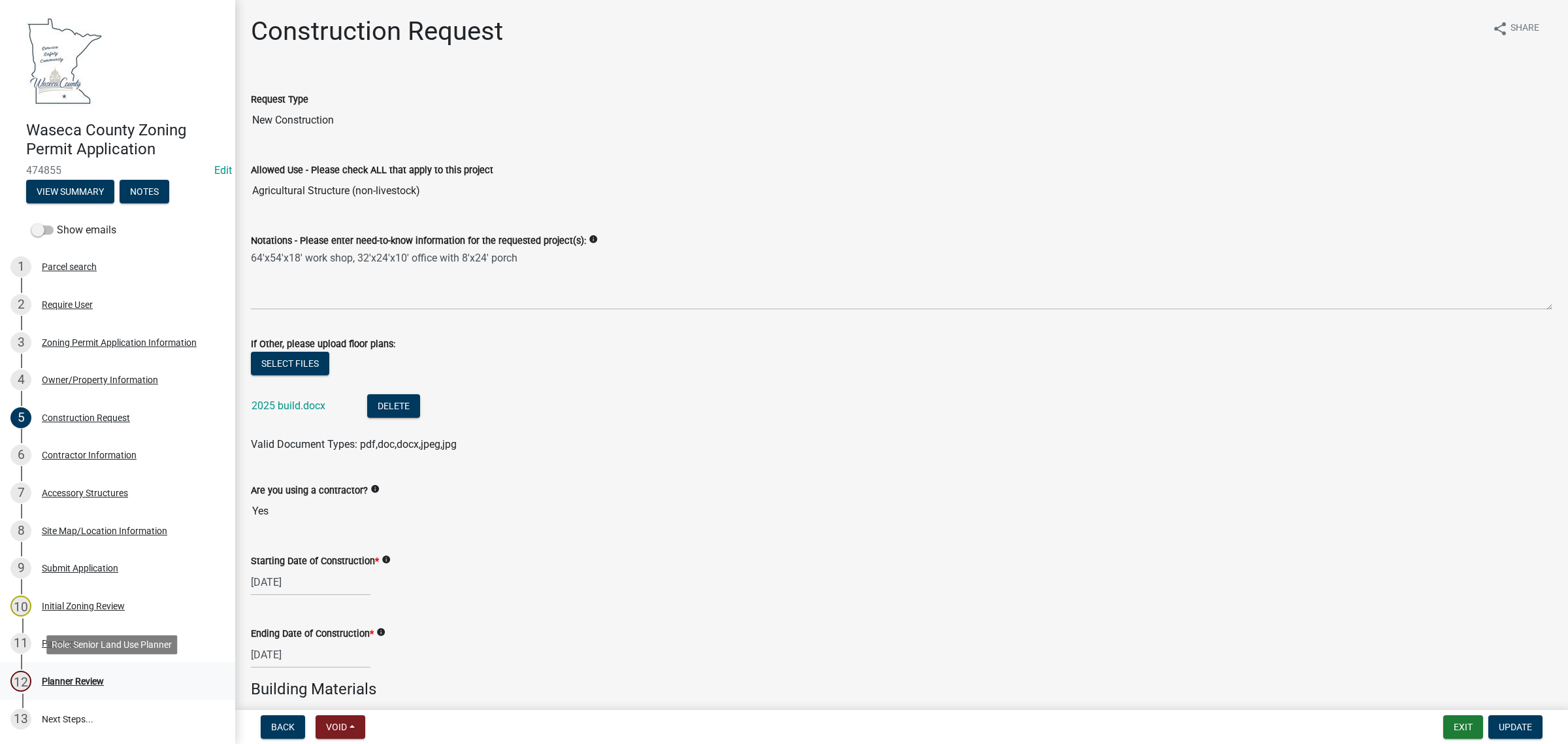
click at [103, 679] on div "Planner Review" at bounding box center [72, 681] width 62 height 10
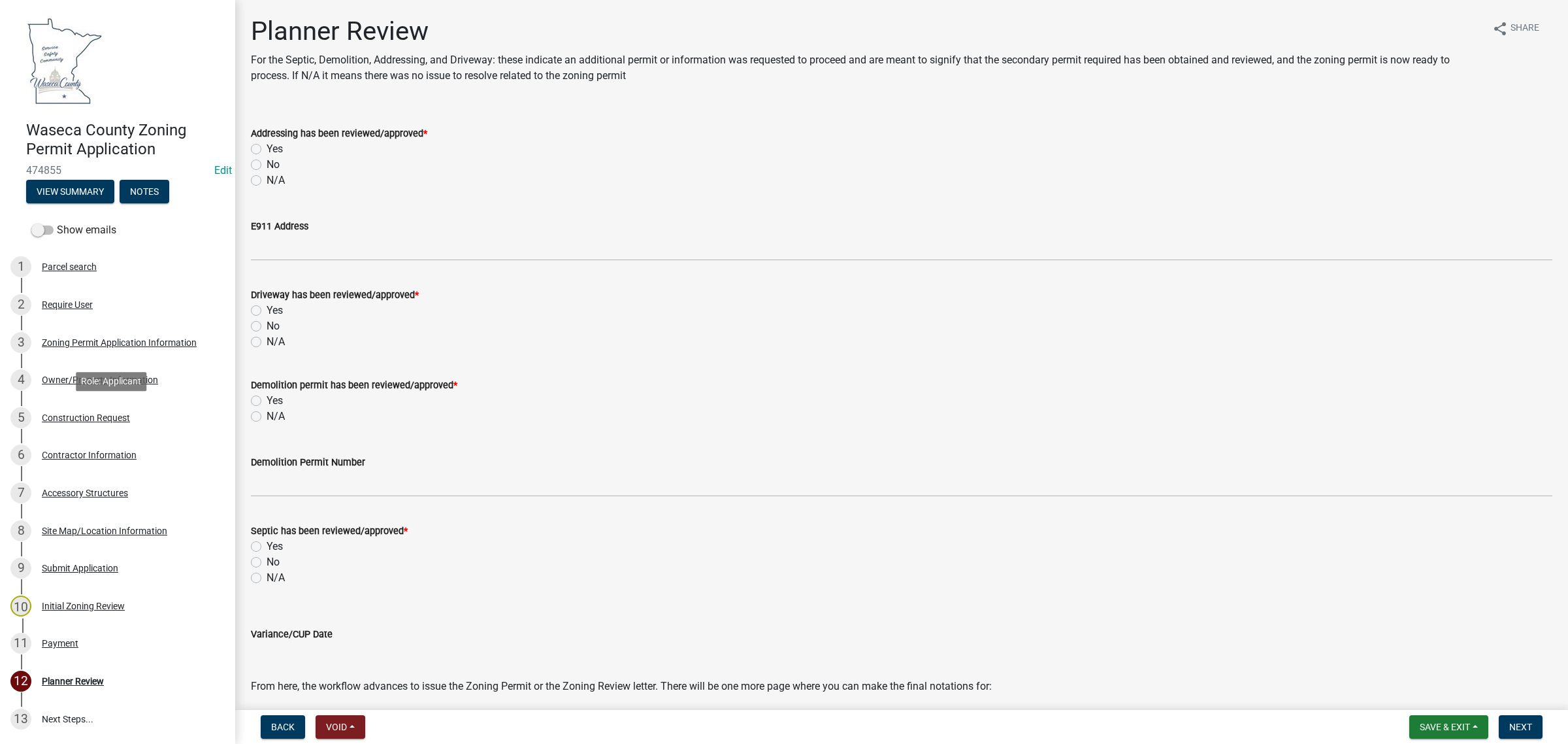
click at [92, 416] on div "Construction Request" at bounding box center [86, 417] width 89 height 10
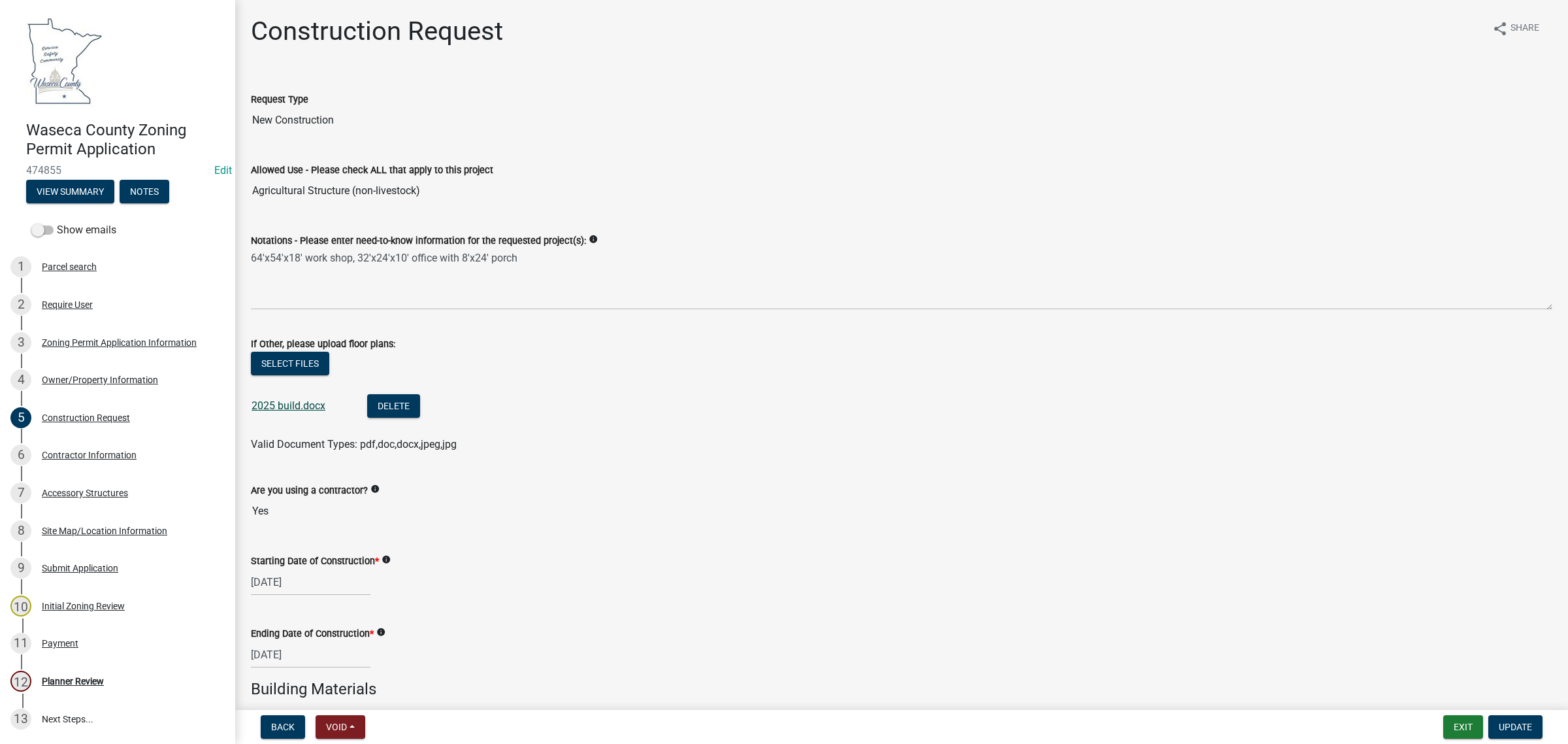
click at [284, 407] on link "2025 build.docx" at bounding box center [288, 406] width 74 height 12
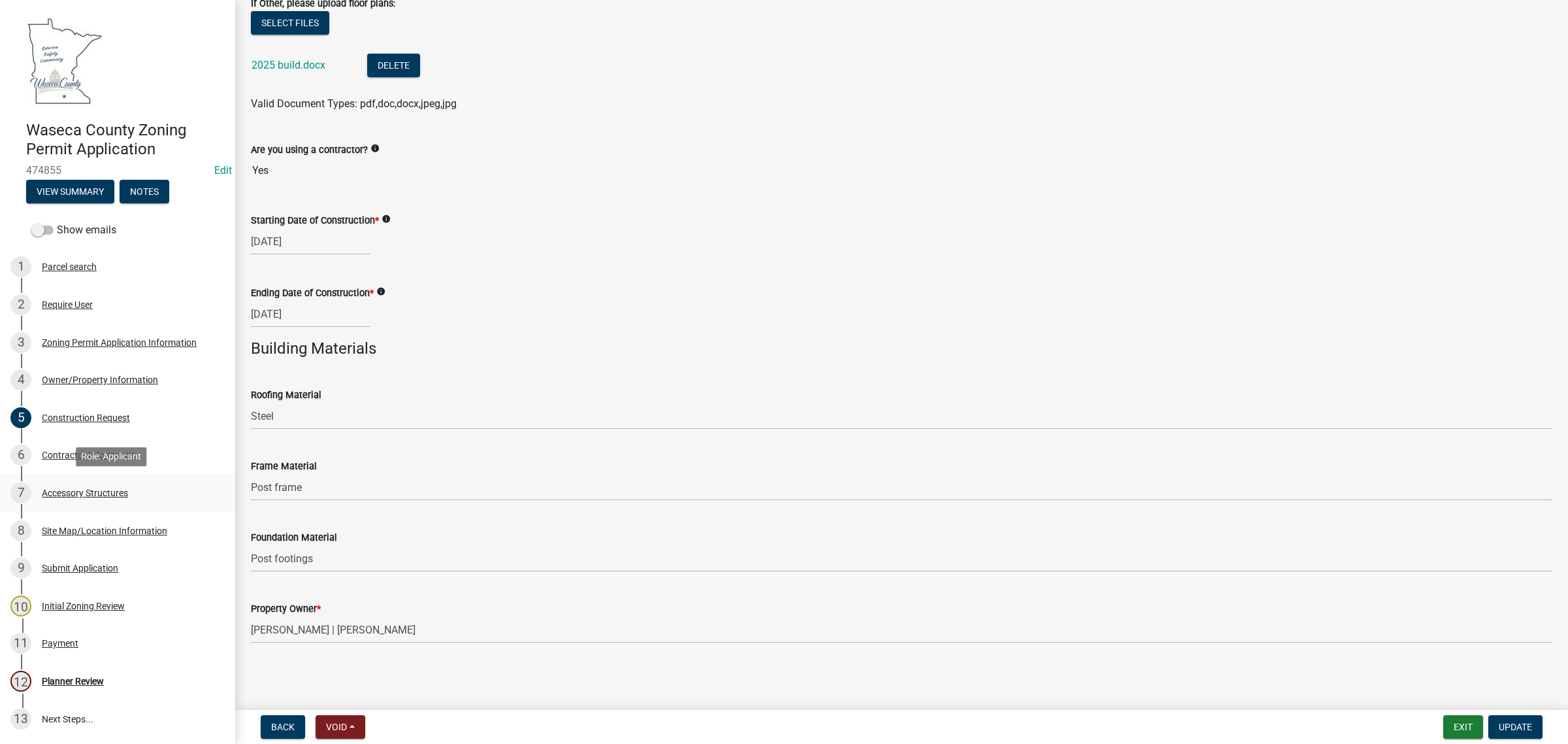
click at [99, 488] on div "Accessory Structures" at bounding box center [84, 493] width 86 height 10
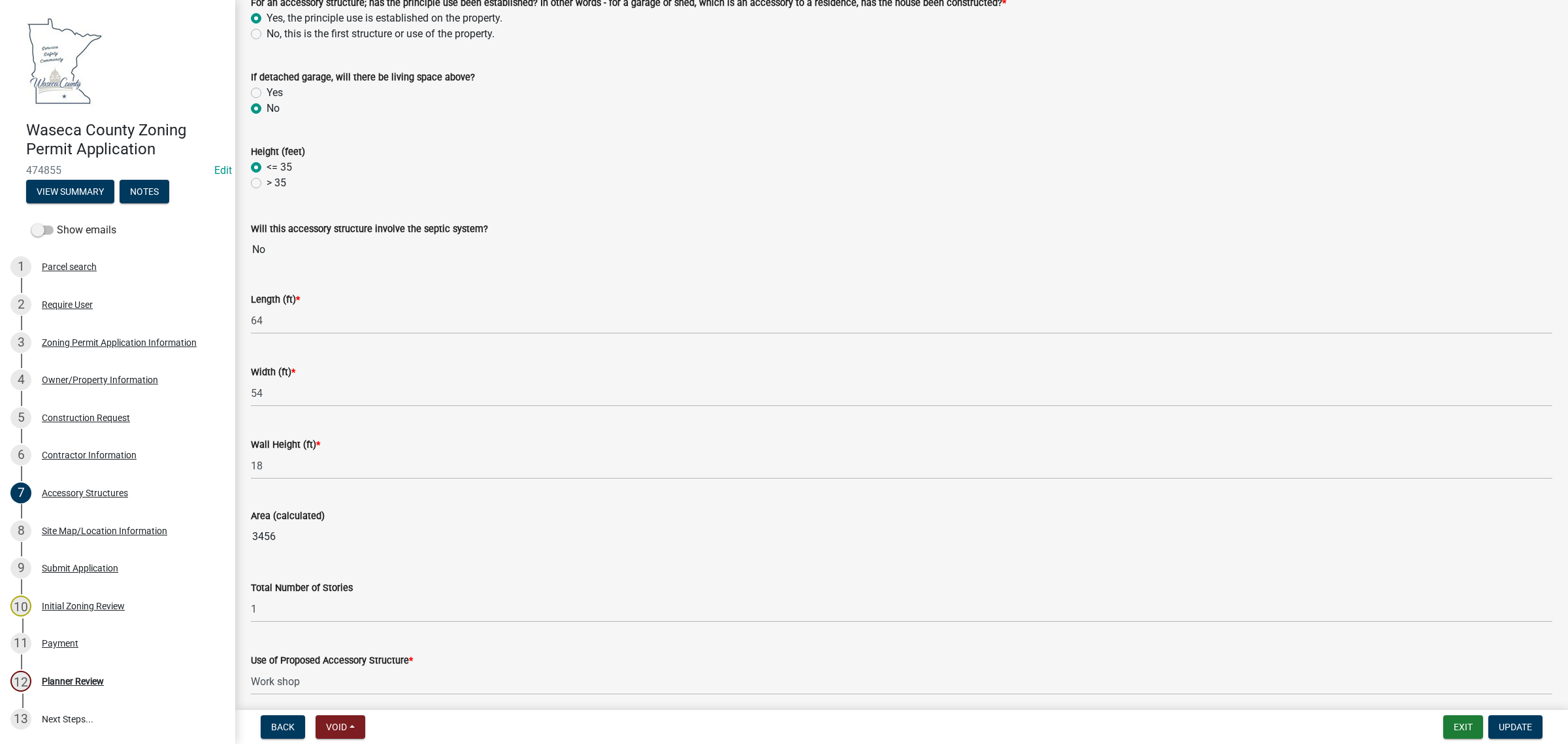
scroll to position [701, 0]
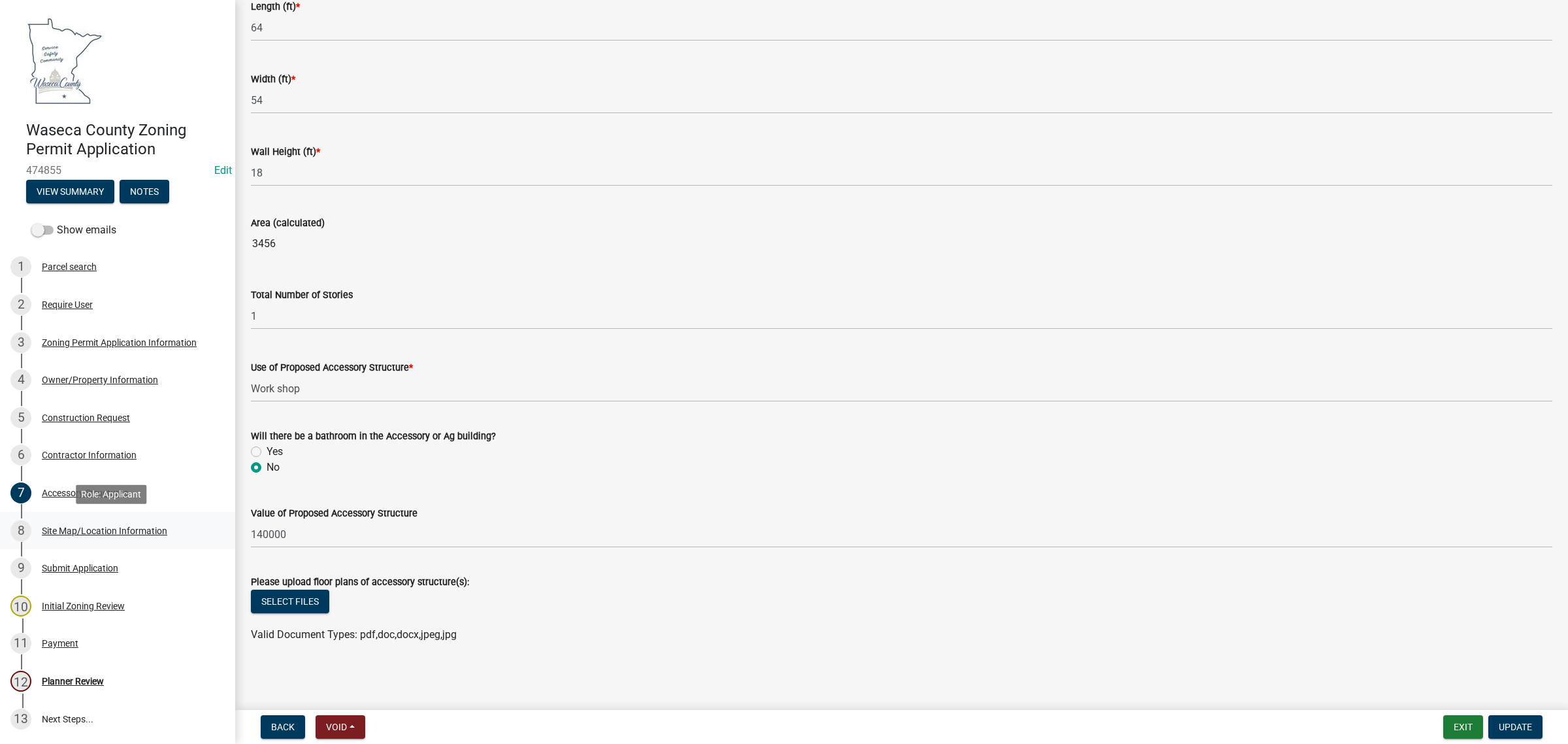
click at [90, 535] on div "8 Site Map/Location Information" at bounding box center [112, 531] width 204 height 21
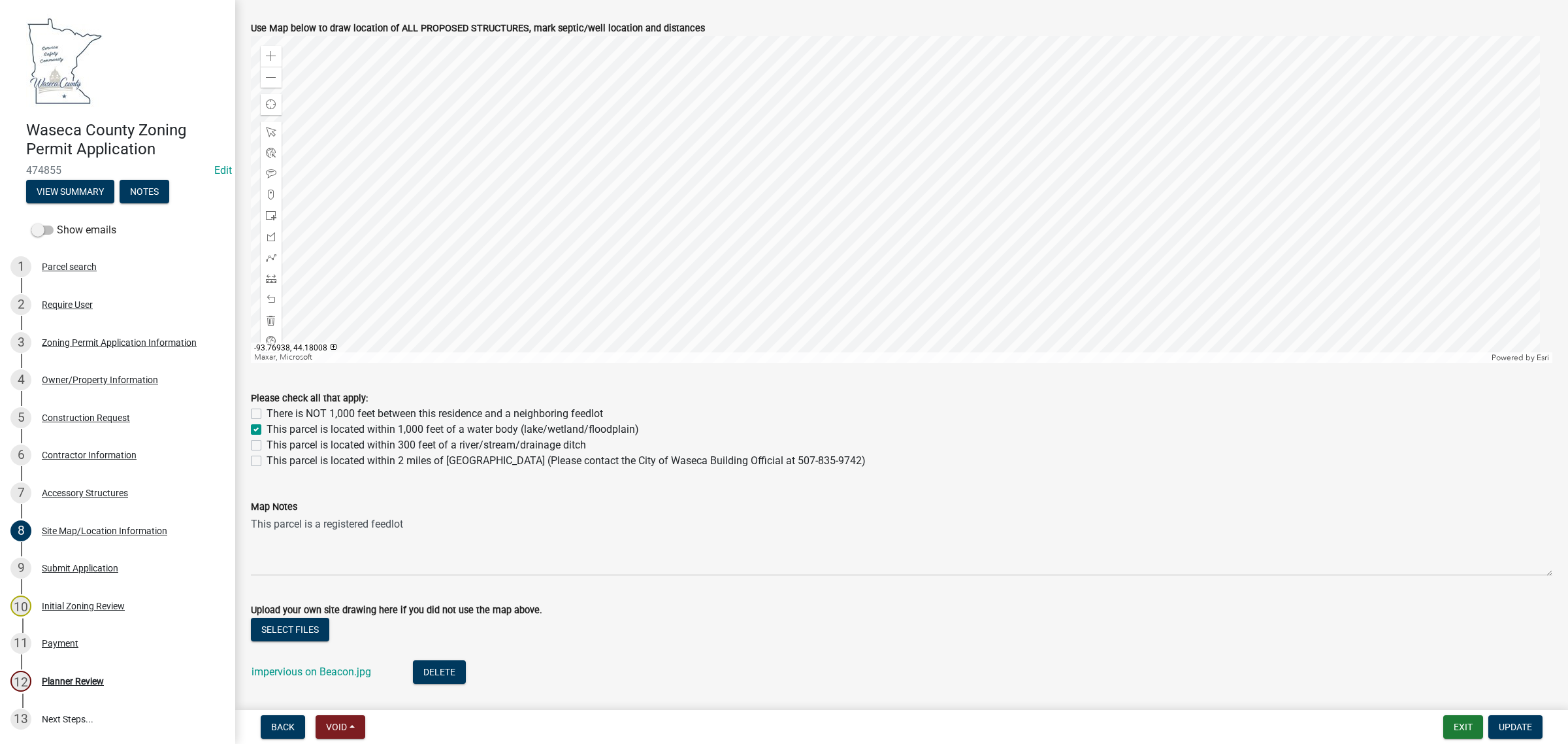
scroll to position [654, 0]
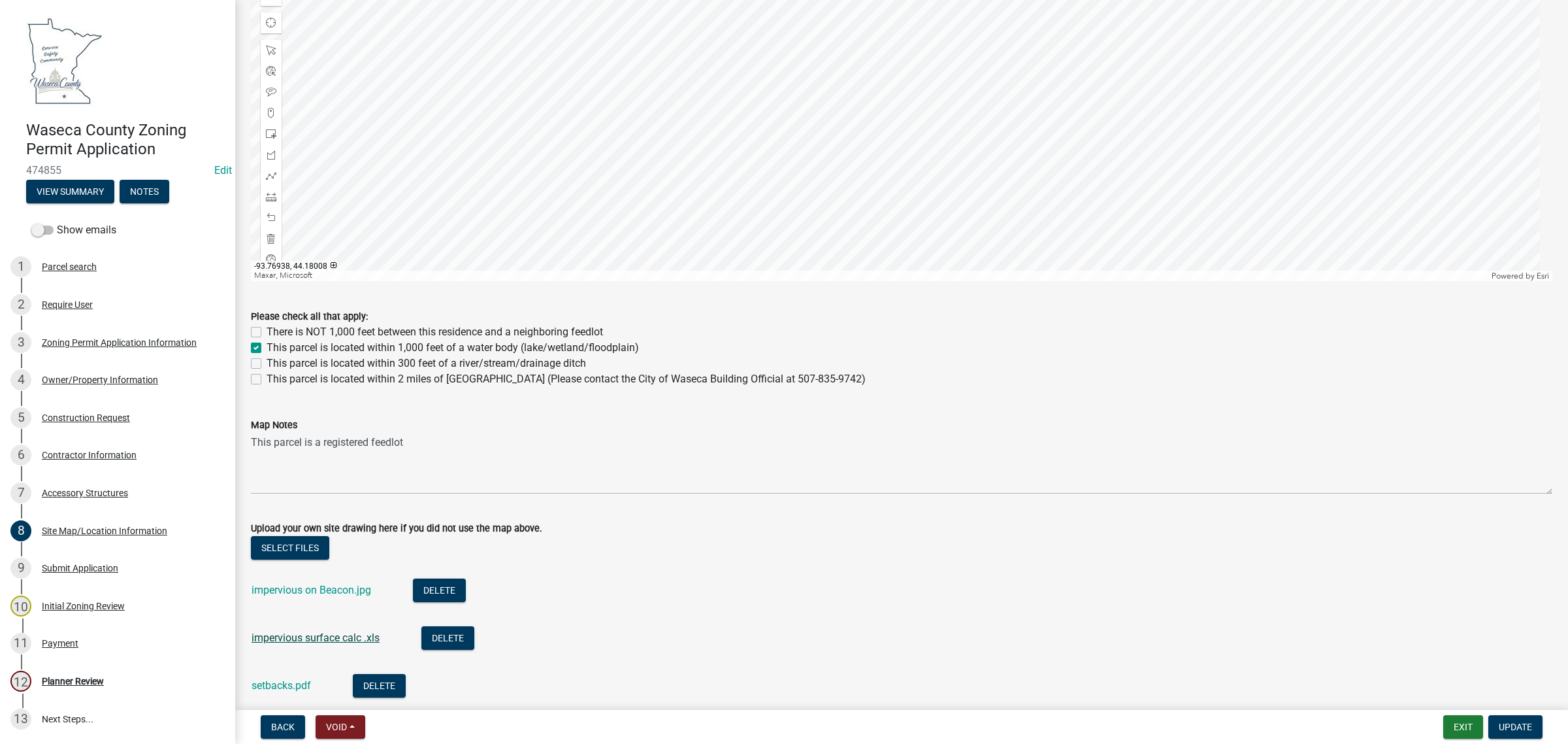
click at [278, 640] on link "impervious surface calc .xls" at bounding box center [315, 638] width 128 height 12
